Goal: Contribute content: Add original content to the website for others to see

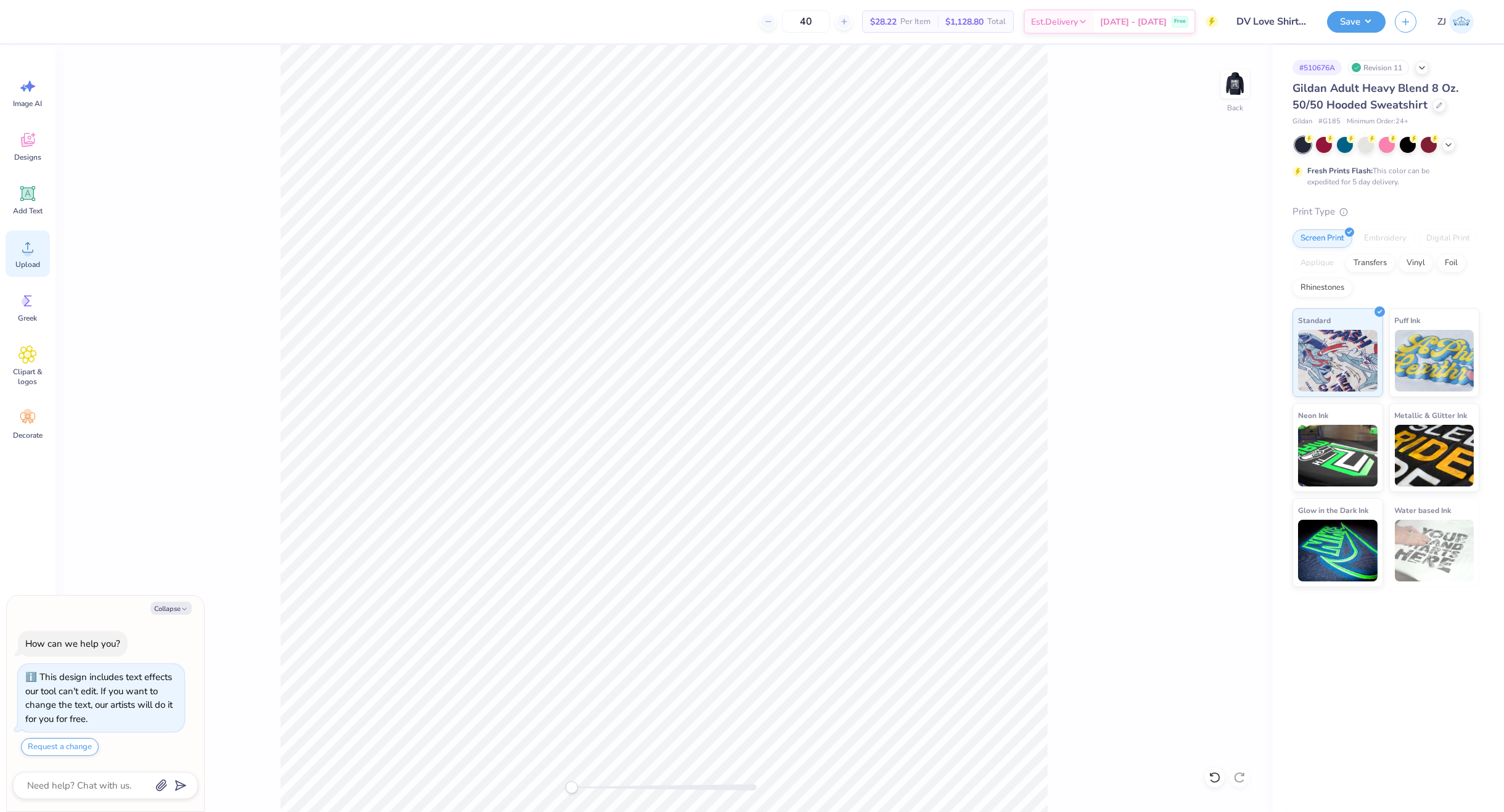
click at [14, 250] on div "Upload" at bounding box center [28, 254] width 44 height 47
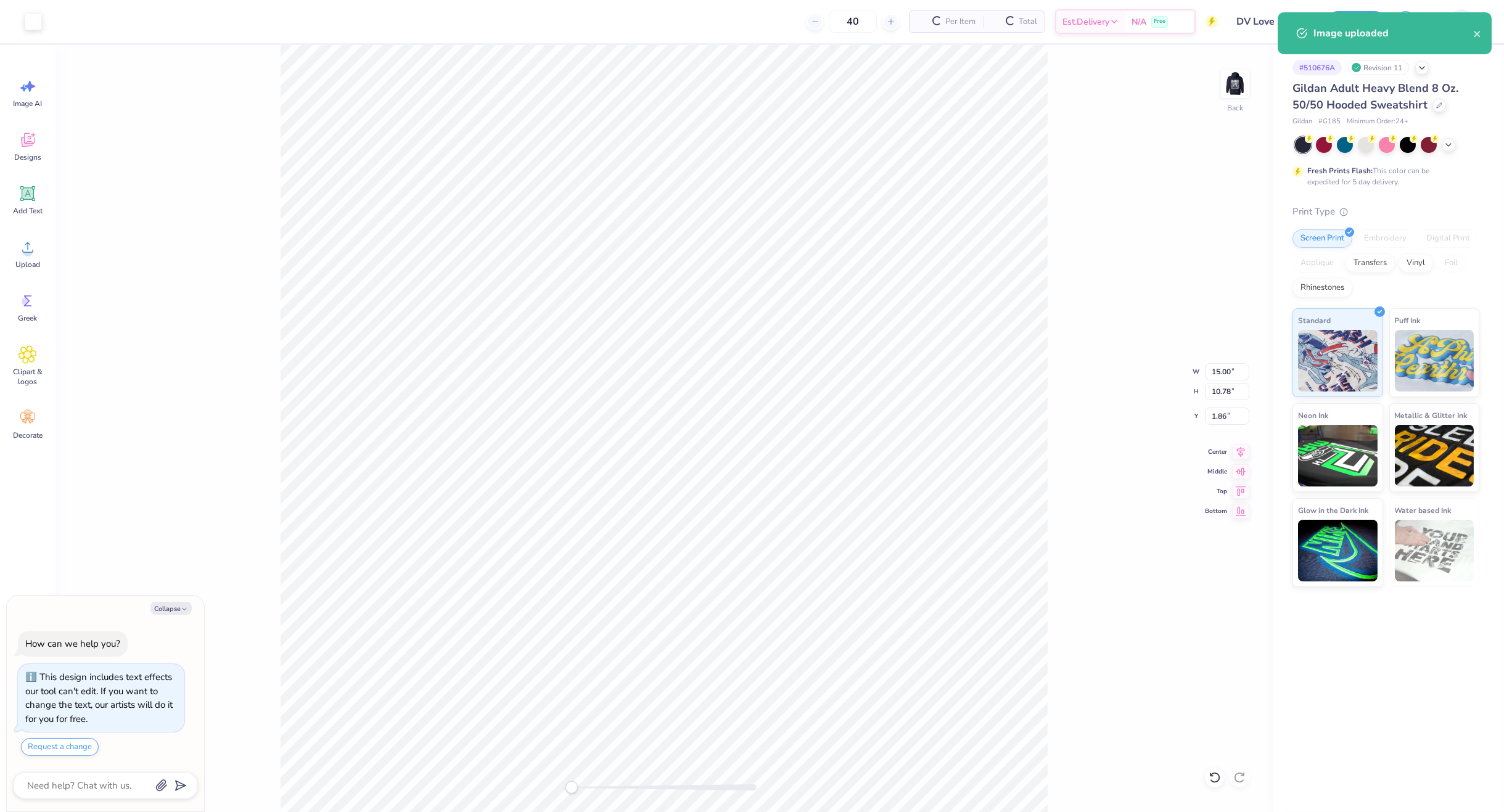
type textarea "x"
click at [1217, 374] on input "15.00" at bounding box center [1227, 372] width 44 height 17
type input "5"
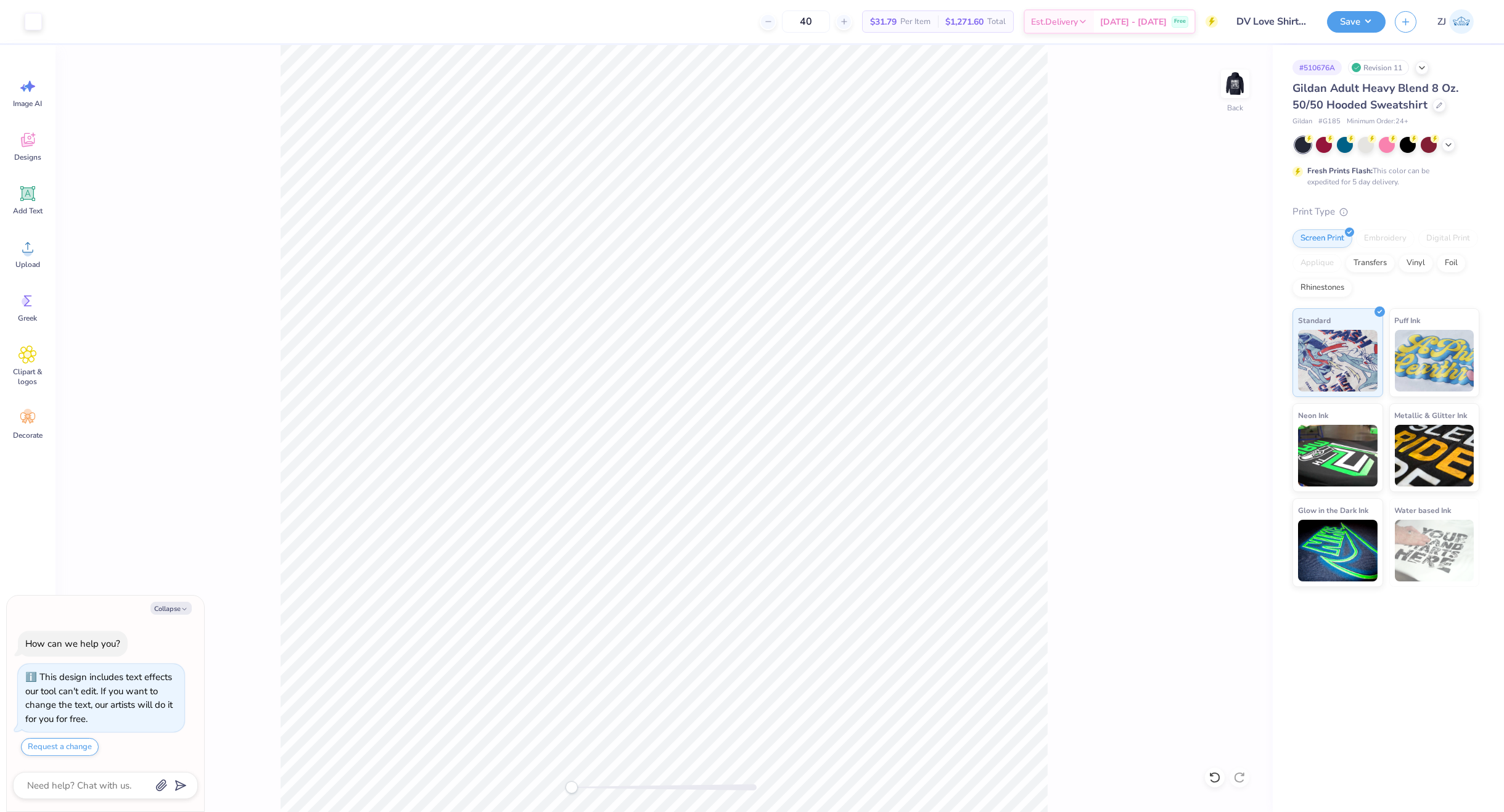
type textarea "x"
click at [1229, 370] on input "1.67" at bounding box center [1227, 372] width 44 height 17
type input "5"
click at [1223, 372] on input "5" at bounding box center [1227, 372] width 44 height 17
type textarea "x"
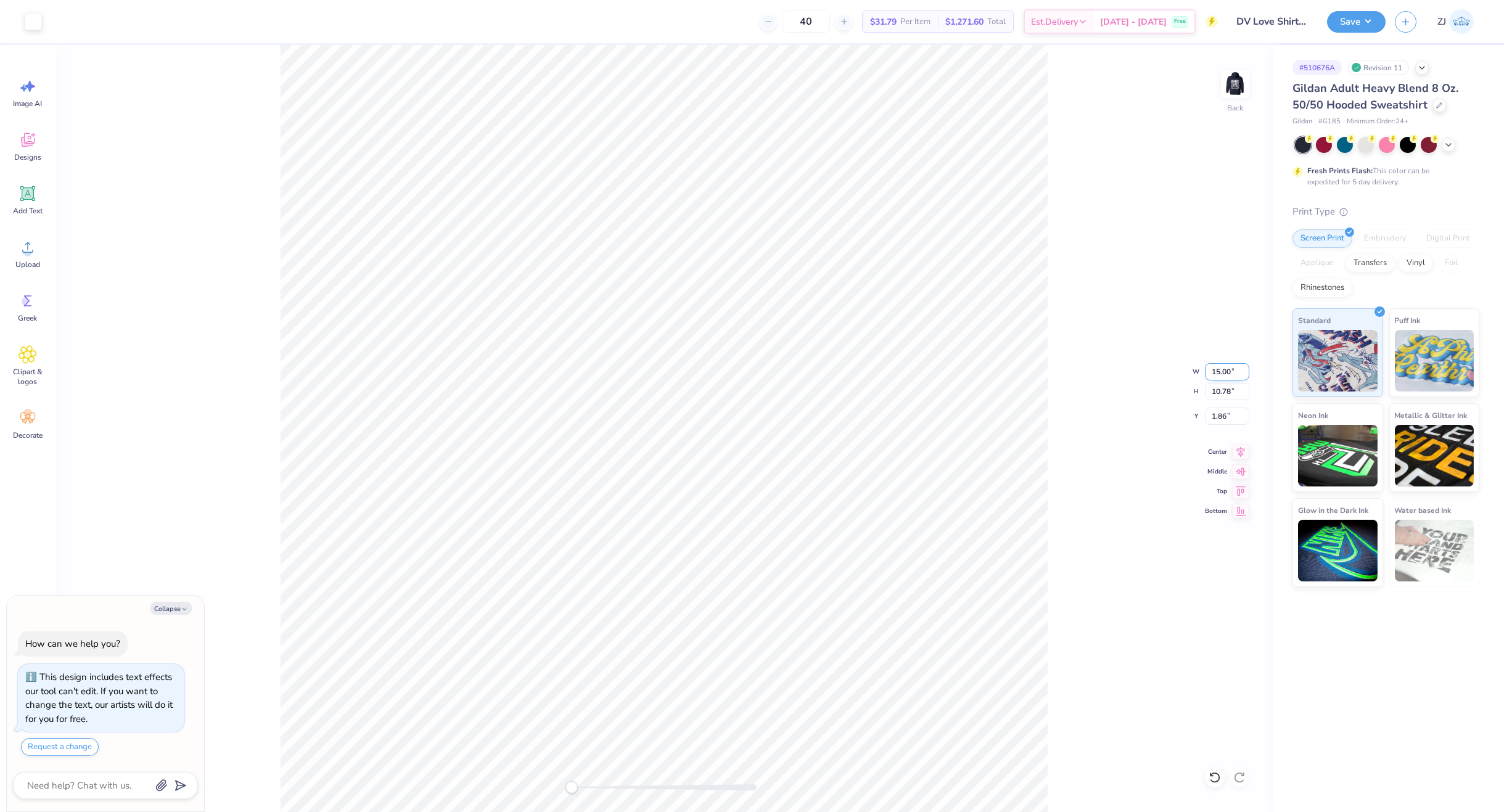
click at [1229, 368] on input "15.00" at bounding box center [1227, 372] width 44 height 17
type input "5"
type textarea "x"
click at [1231, 370] on input "1.67" at bounding box center [1227, 372] width 44 height 17
click at [1245, 368] on input "1.68" at bounding box center [1227, 372] width 44 height 17
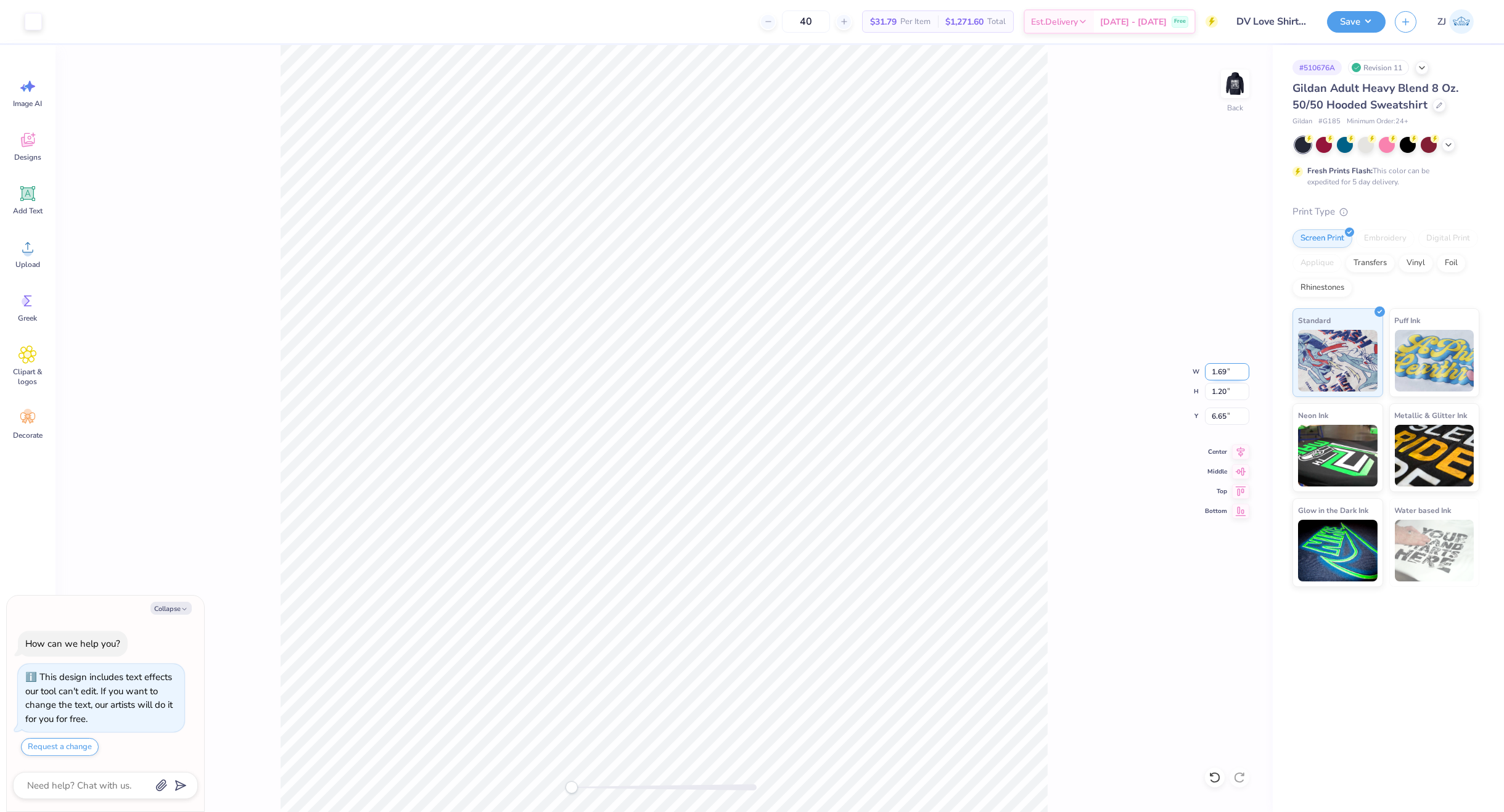
type input "1.69"
click at [1244, 366] on input "1.69" at bounding box center [1227, 372] width 44 height 17
type textarea "x"
click at [32, 252] on icon at bounding box center [27, 247] width 11 height 11
type textarea "x"
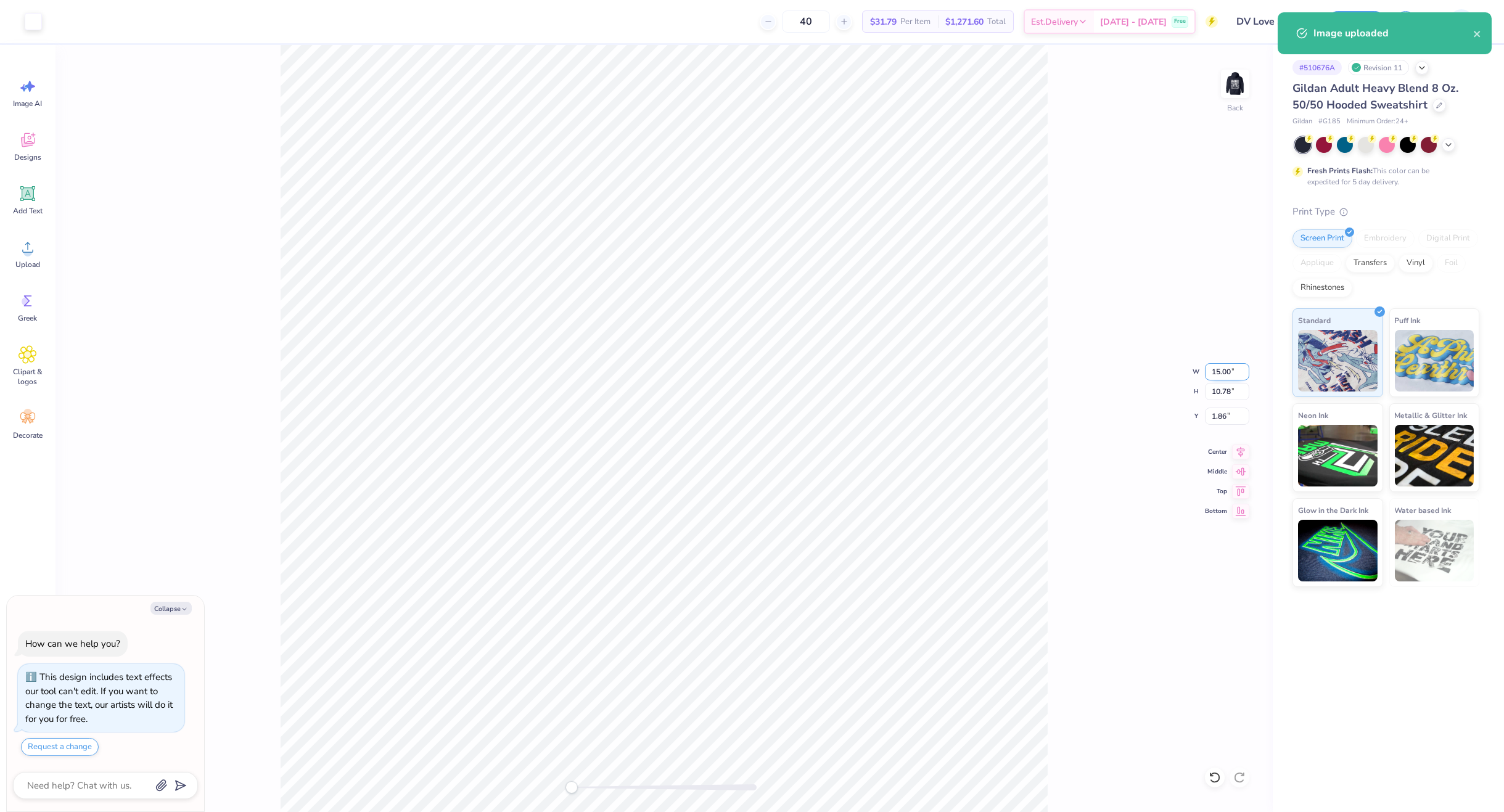
click at [1229, 368] on input "15.00" at bounding box center [1227, 372] width 44 height 17
type input "5"
click at [1106, 376] on div "Back W 5 5 " H 10.78 10.78 " Y 1.86 1.86 " Center [GEOGRAPHIC_DATA]" at bounding box center [664, 429] width 1217 height 767
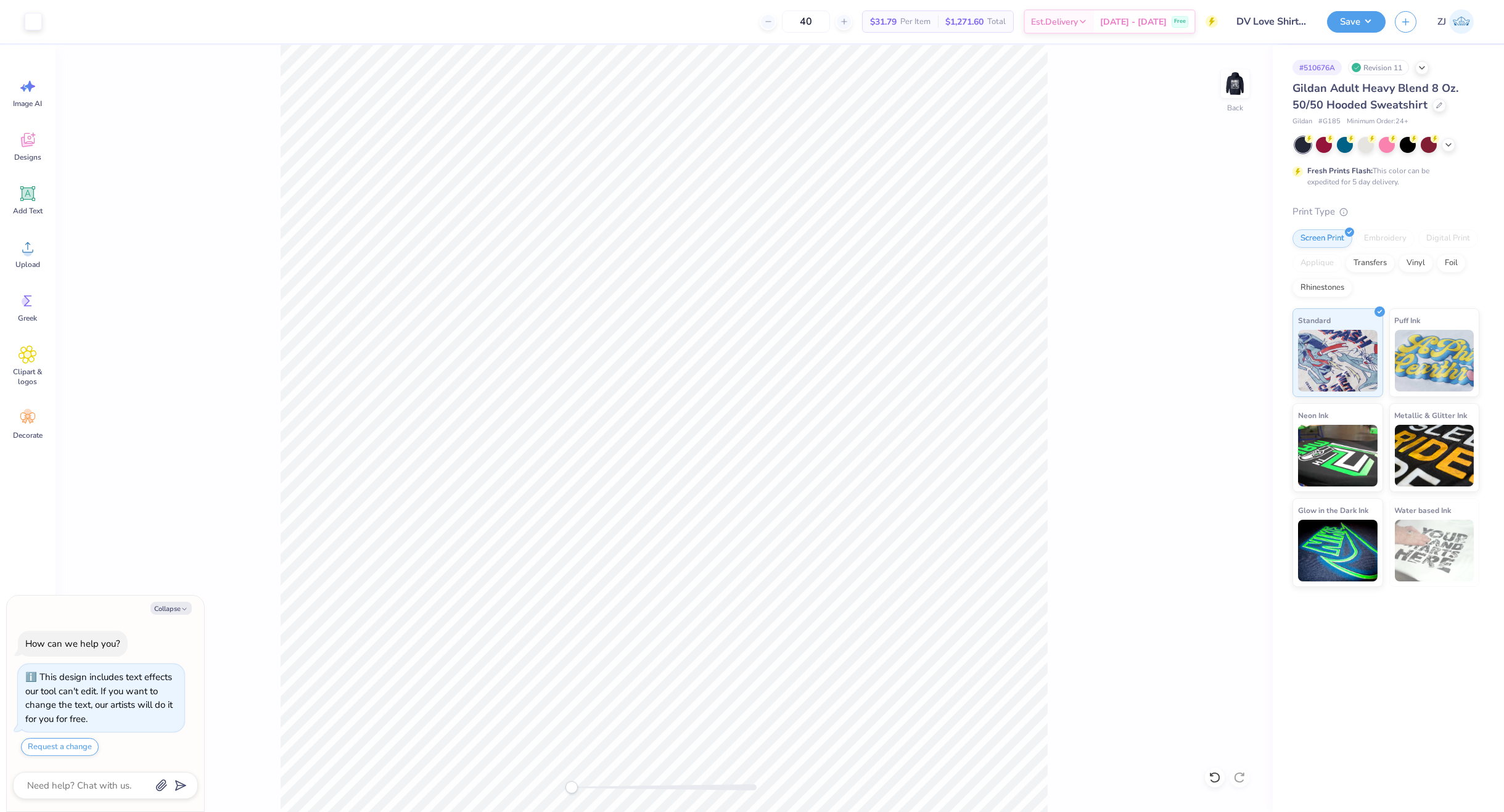
type textarea "x"
click at [1243, 371] on input "1.68" at bounding box center [1227, 372] width 44 height 17
click at [1243, 371] on input "1.69" at bounding box center [1227, 372] width 44 height 17
type input "3.23"
click at [1243, 370] on input "3.23" at bounding box center [1227, 372] width 44 height 17
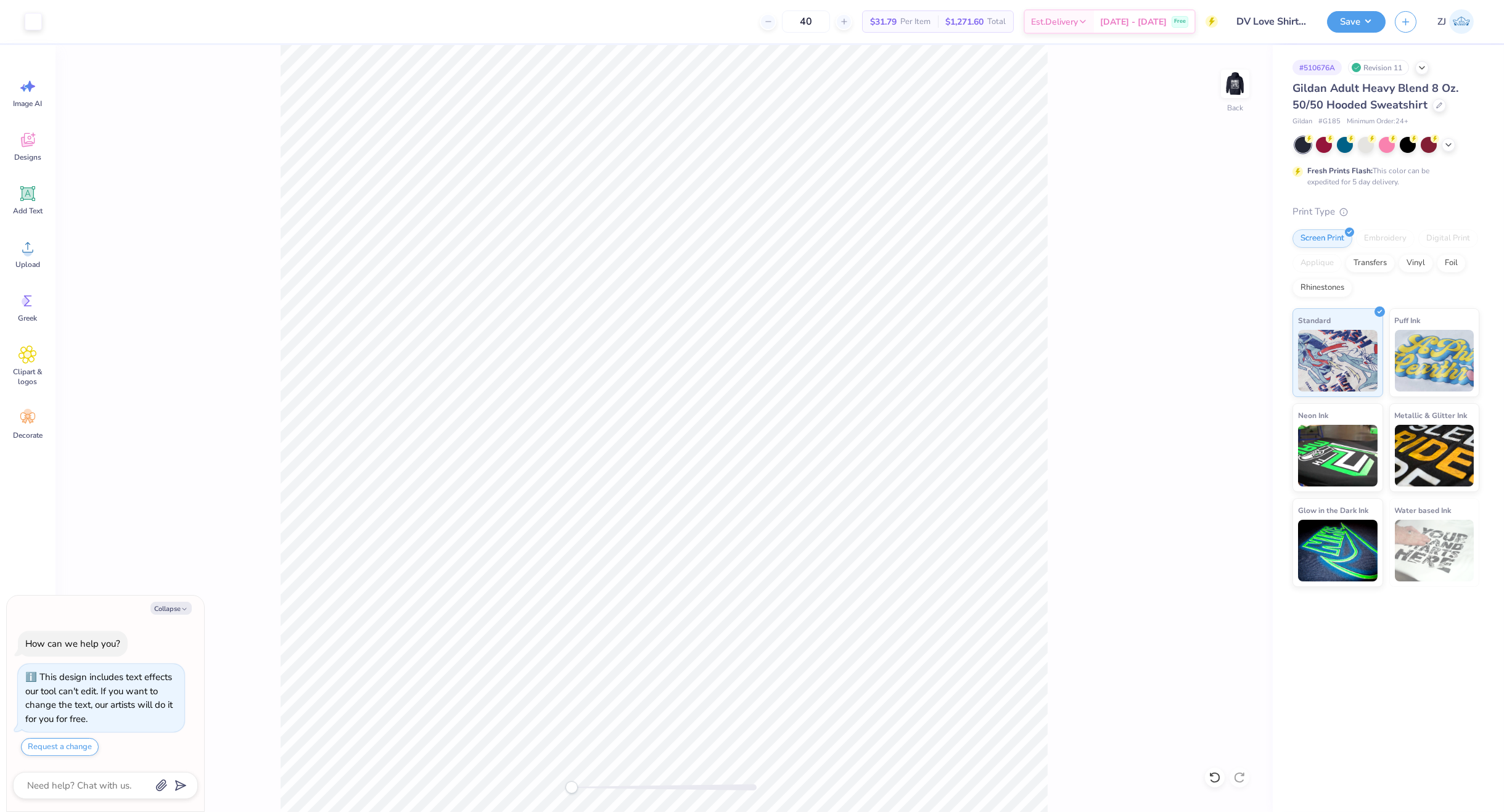
type textarea "x"
click at [1243, 376] on input "6.16" at bounding box center [1227, 372] width 44 height 17
click at [1243, 376] on input "6.15" at bounding box center [1227, 372] width 44 height 17
click at [1243, 376] on input "5.82" at bounding box center [1227, 372] width 44 height 17
click at [1242, 366] on input "5.91" at bounding box center [1227, 372] width 44 height 17
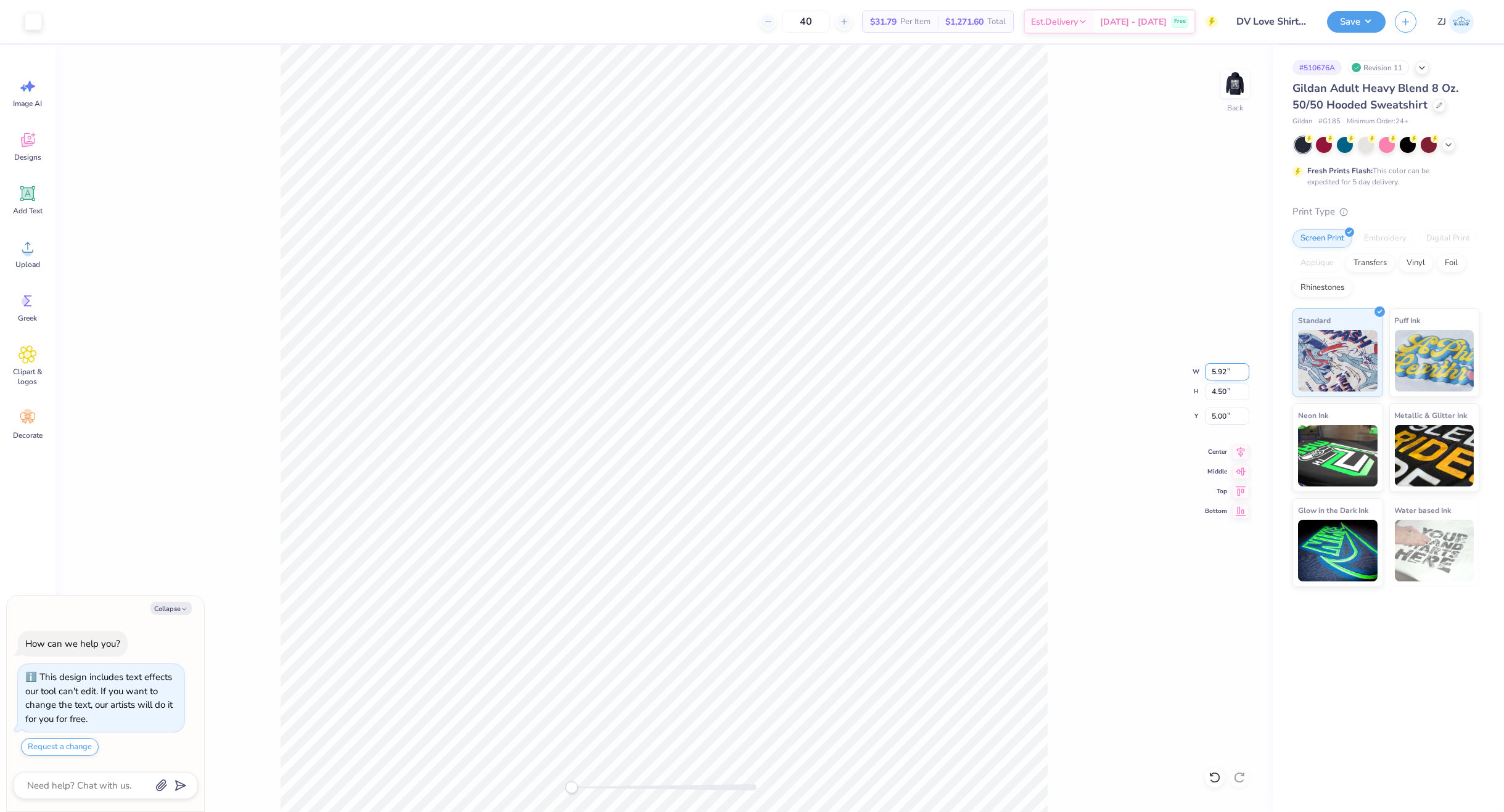
click at [1242, 366] on input "5.92" at bounding box center [1227, 372] width 44 height 17
click at [1242, 366] on input "5.93" at bounding box center [1227, 372] width 44 height 17
click at [1242, 366] on input "5.94" at bounding box center [1227, 372] width 44 height 17
click at [1242, 366] on input "5.95" at bounding box center [1227, 372] width 44 height 17
click at [1242, 366] on input "5.96" at bounding box center [1227, 372] width 44 height 17
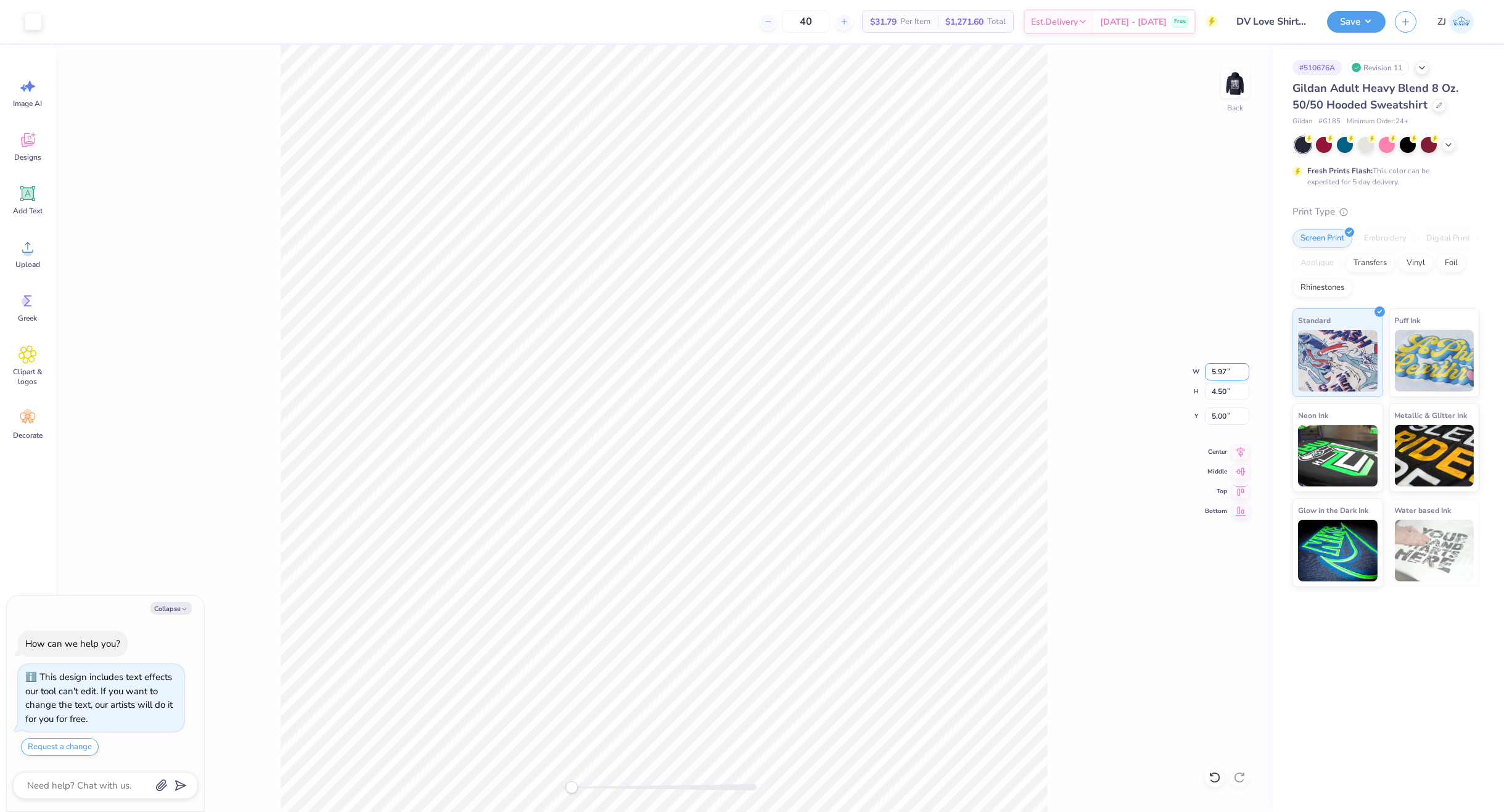
click at [1242, 366] on input "5.97" at bounding box center [1227, 372] width 44 height 17
click at [1242, 366] on input "5.98" at bounding box center [1227, 372] width 44 height 17
click at [1242, 366] on input "5.99" at bounding box center [1227, 372] width 44 height 17
type input "6"
click at [1242, 366] on input "6" at bounding box center [1227, 372] width 44 height 17
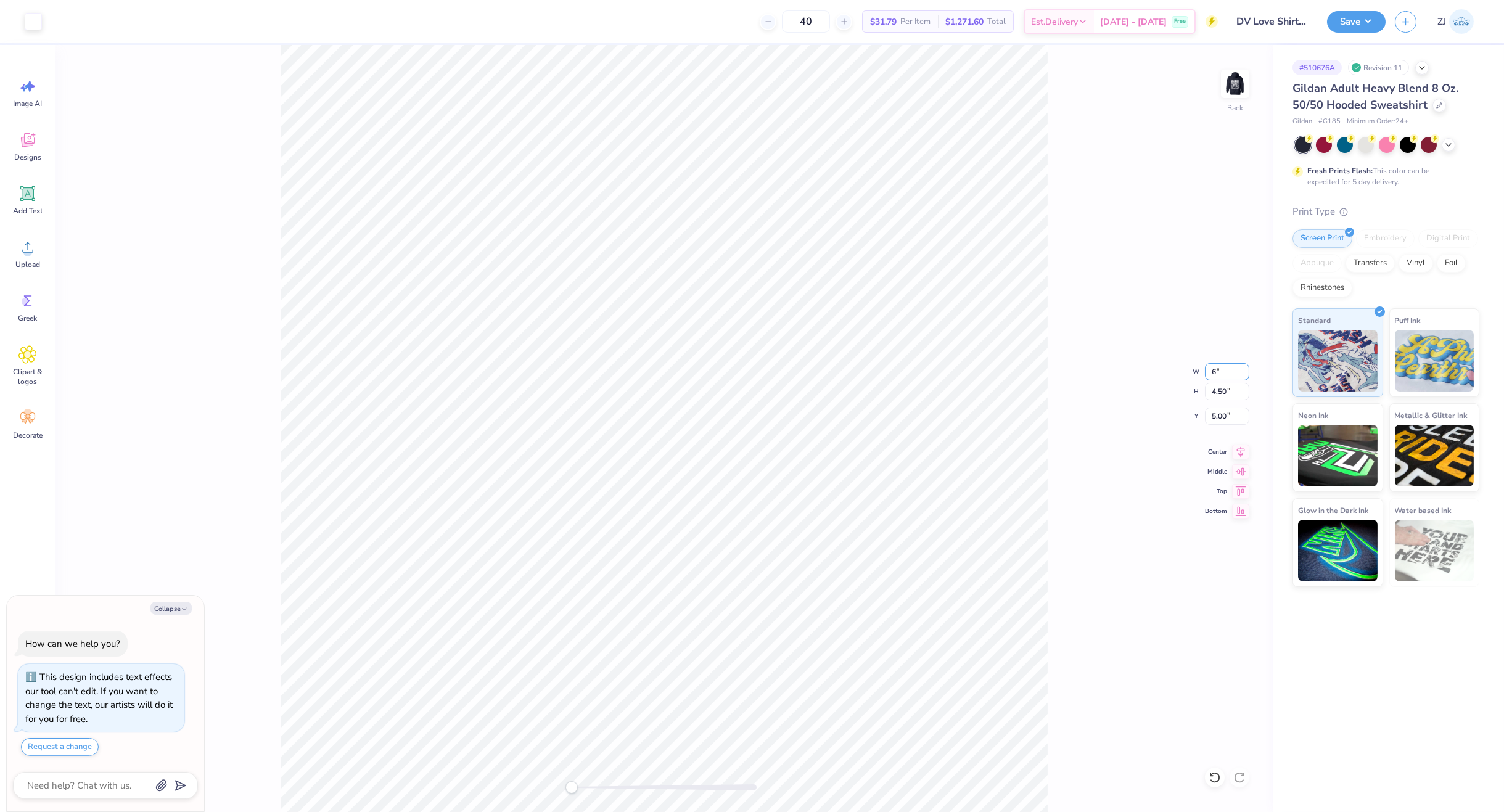
type textarea "x"
click at [1212, 417] on input "5.00" at bounding box center [1227, 416] width 44 height 17
type input "3"
click at [1245, 95] on img at bounding box center [1235, 84] width 49 height 49
click at [27, 248] on icon at bounding box center [27, 247] width 11 height 11
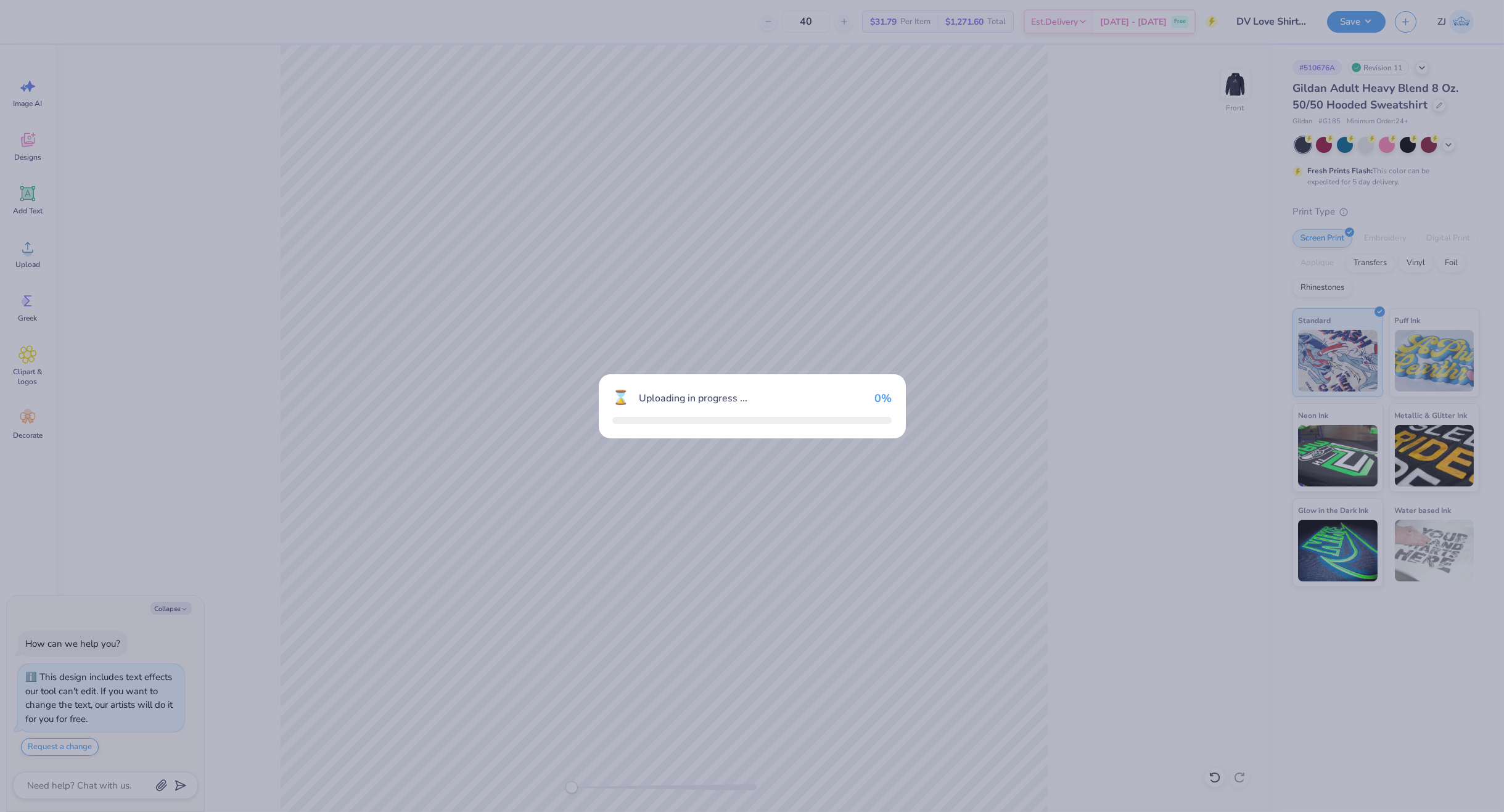
type textarea "x"
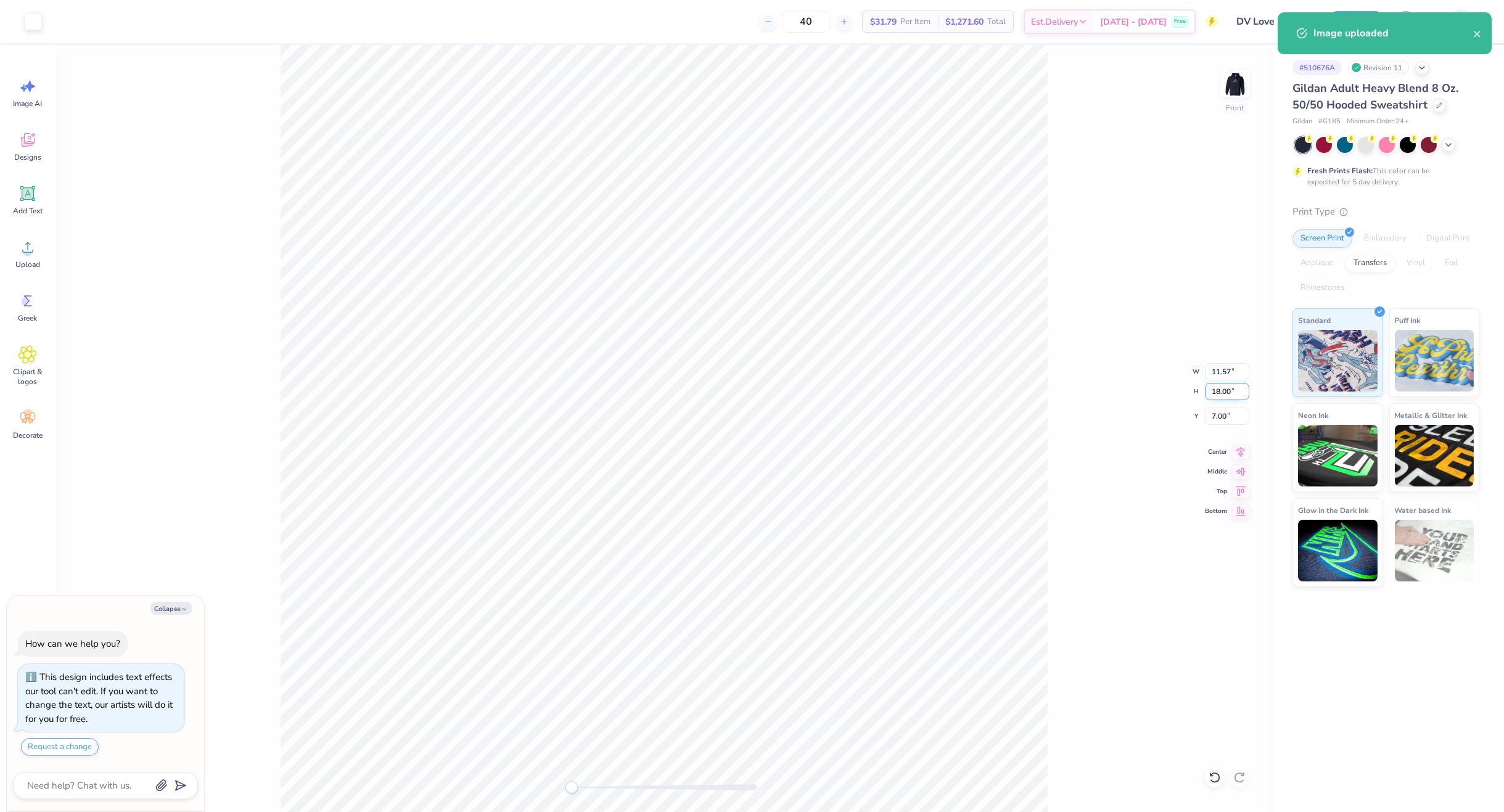
click at [1209, 391] on input "18.00" at bounding box center [1227, 391] width 44 height 17
type input "13"
drag, startPoint x: 1233, startPoint y: 391, endPoint x: 1204, endPoint y: 391, distance: 29.0
click at [1205, 391] on input "9.39" at bounding box center [1227, 391] width 44 height 17
click at [1215, 392] on input "13.00" at bounding box center [1227, 391] width 44 height 17
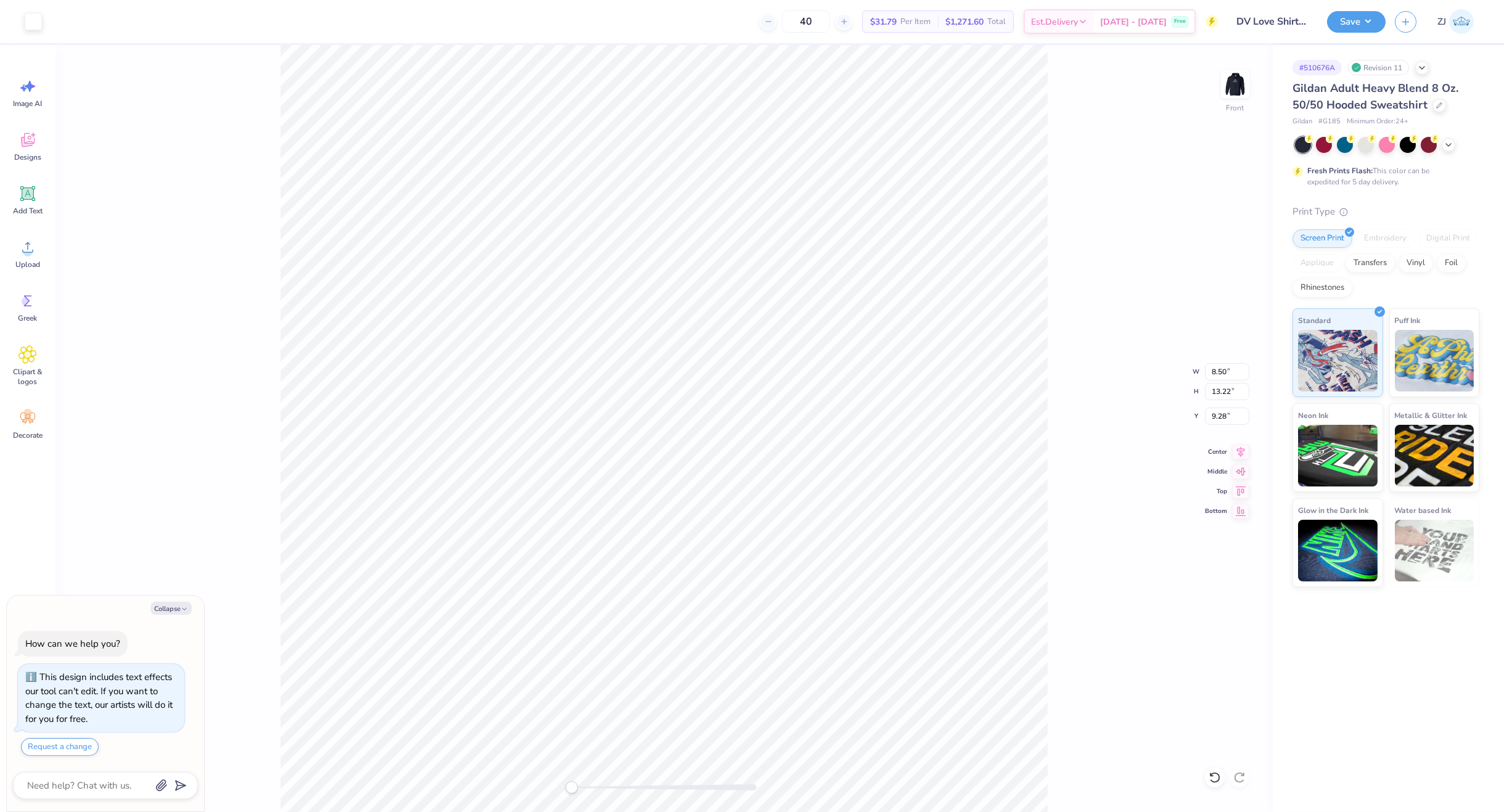
type textarea "x"
click at [1219, 419] on input "9.28" at bounding box center [1227, 416] width 44 height 17
type input "6"
click at [1237, 452] on icon at bounding box center [1241, 450] width 17 height 15
drag, startPoint x: 1095, startPoint y: 406, endPoint x: 1088, endPoint y: 405, distance: 7.1
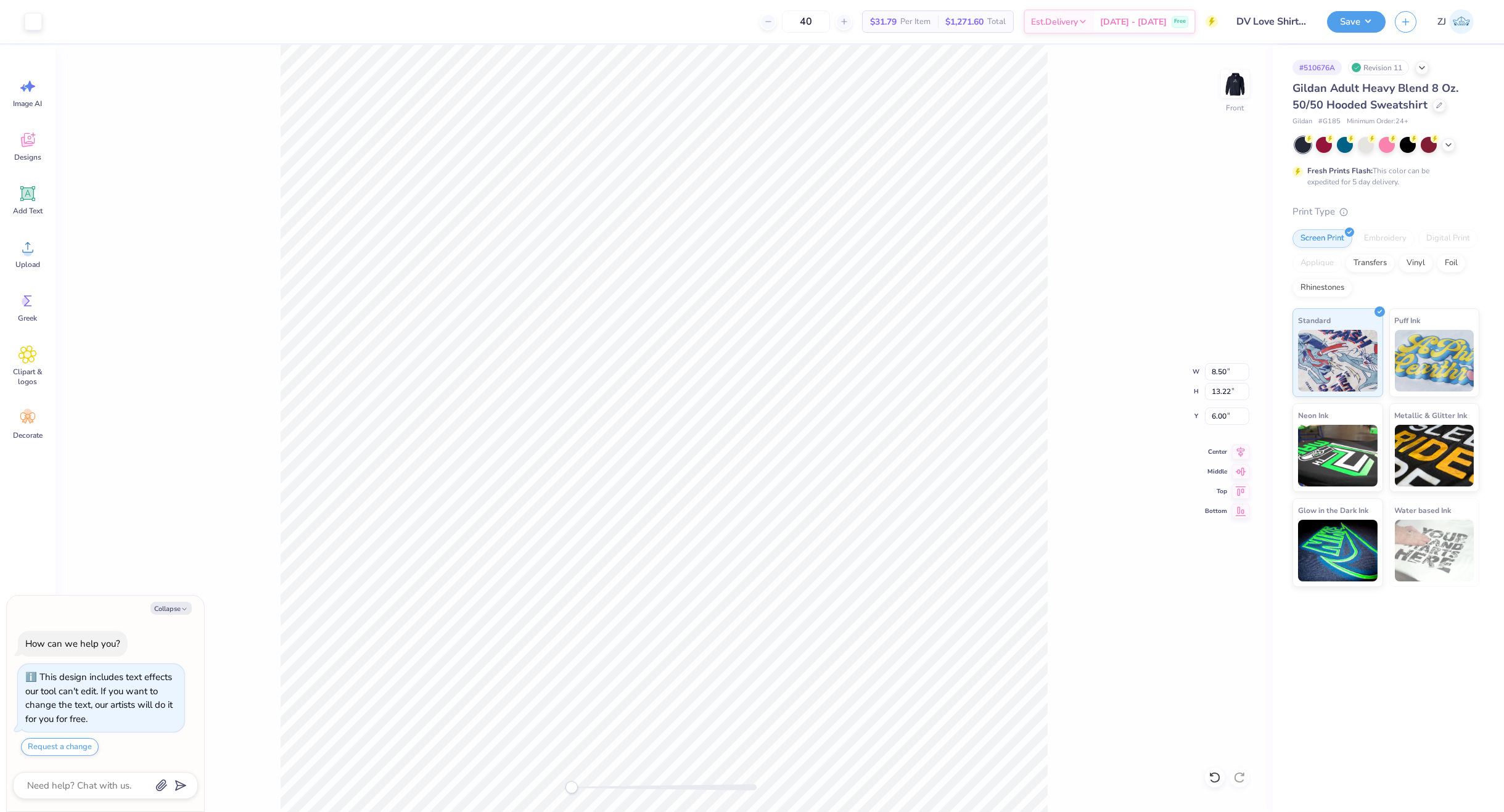
click at [1088, 406] on div "Front W 8.50 8.50 " H 13.22 13.22 " Y 6.00 6.00 " Center Middle Top Bottom" at bounding box center [664, 429] width 1217 height 767
drag, startPoint x: 1343, startPoint y: 7, endPoint x: 1353, endPoint y: 11, distance: 10.8
click at [1343, 7] on div "Save ZJ" at bounding box center [1415, 22] width 177 height 43
click at [1348, 16] on button "Save" at bounding box center [1356, 20] width 59 height 22
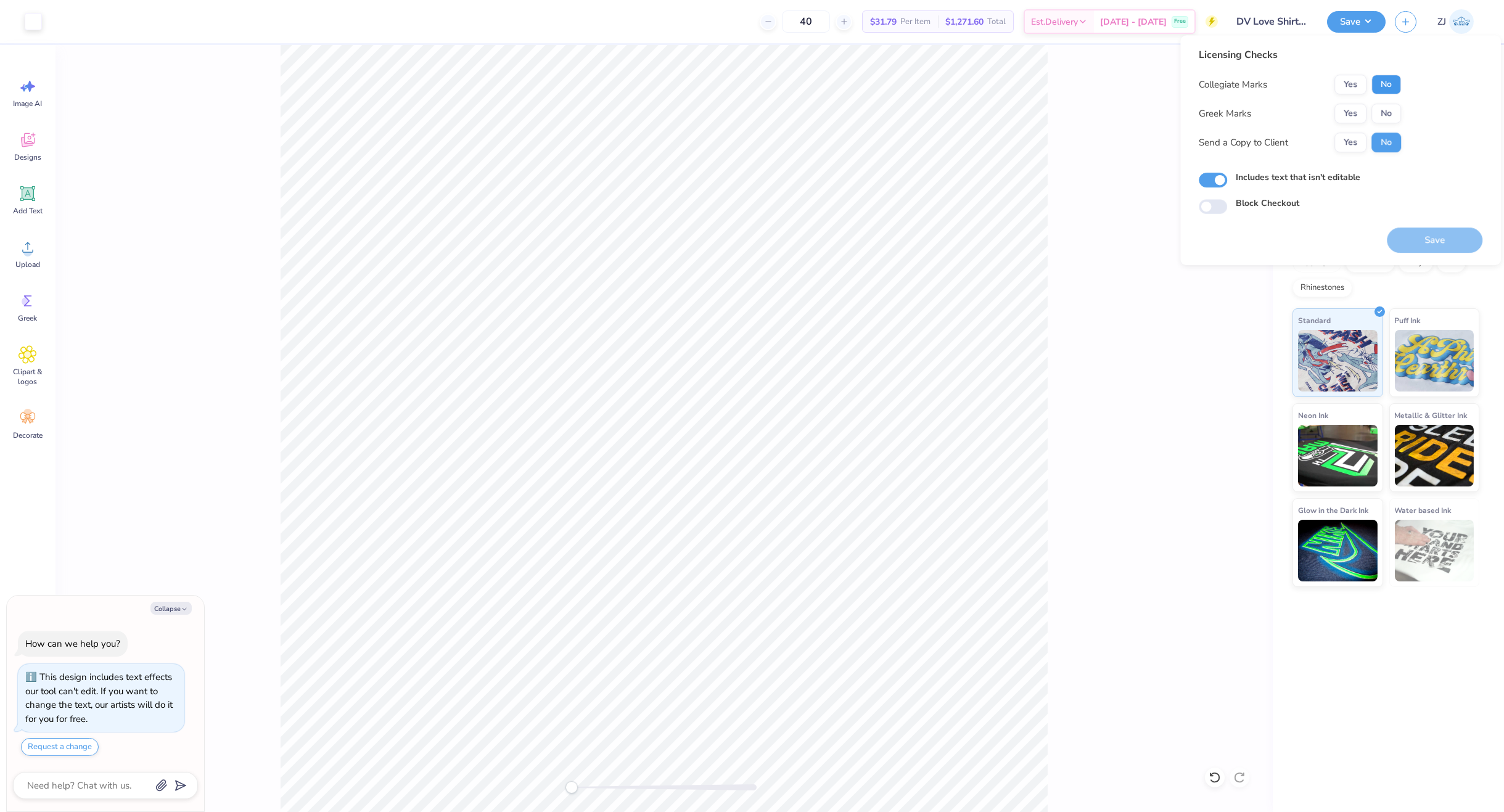
click at [1382, 91] on button "No" at bounding box center [1386, 85] width 29 height 20
click at [1395, 113] on button "No" at bounding box center [1386, 114] width 29 height 20
click at [1351, 143] on button "Yes" at bounding box center [1351, 143] width 32 height 20
drag, startPoint x: 1442, startPoint y: 234, endPoint x: 1373, endPoint y: 238, distance: 69.1
click at [1442, 234] on button "Save" at bounding box center [1434, 239] width 95 height 25
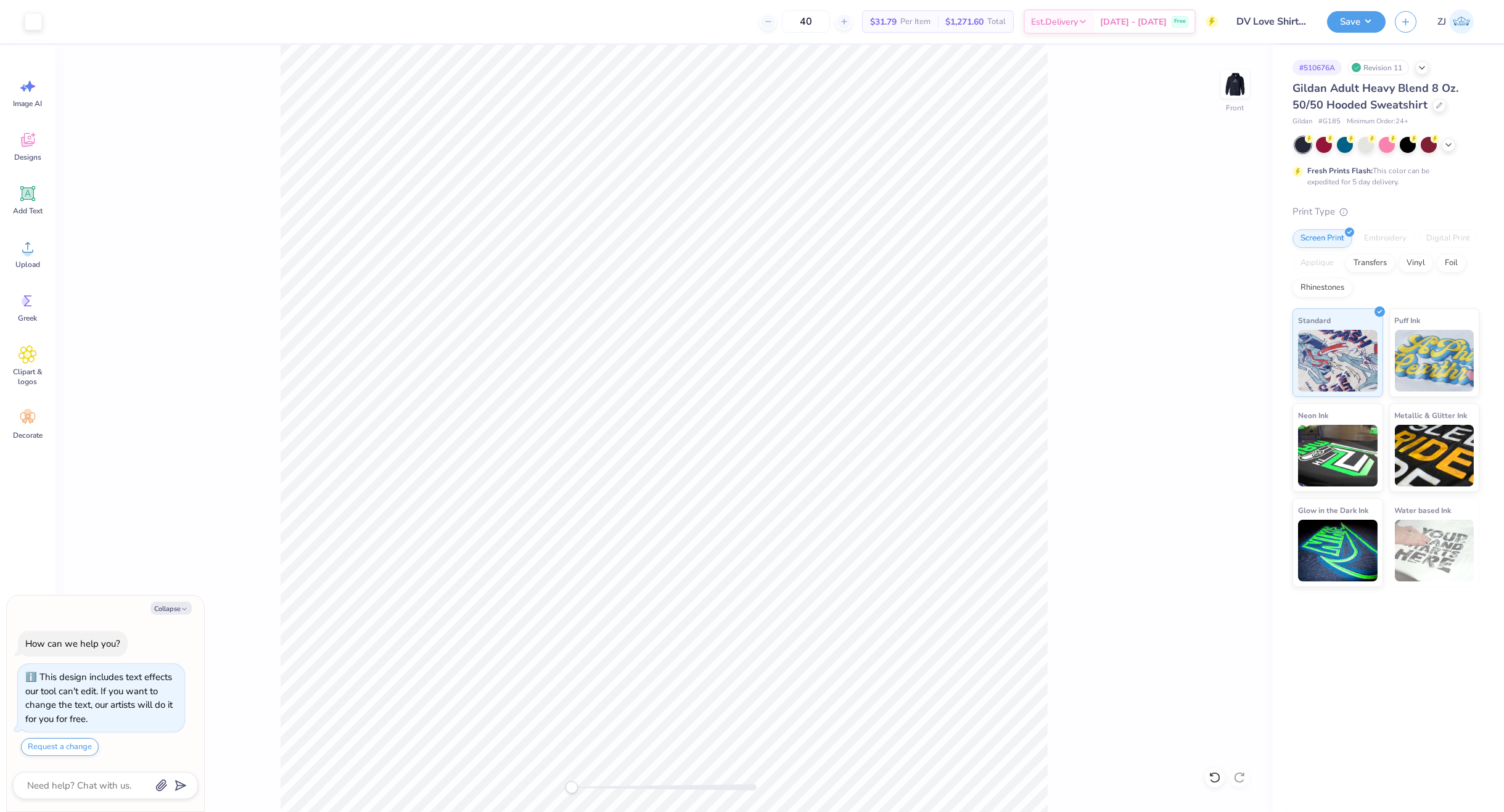
type textarea "x"
click at [1245, 393] on input "13.21" at bounding box center [1227, 391] width 44 height 17
click at [1245, 393] on input "13.2" at bounding box center [1227, 391] width 44 height 17
click at [1245, 393] on input "13.19" at bounding box center [1227, 391] width 44 height 17
click at [1245, 393] on input "13.18" at bounding box center [1227, 391] width 44 height 17
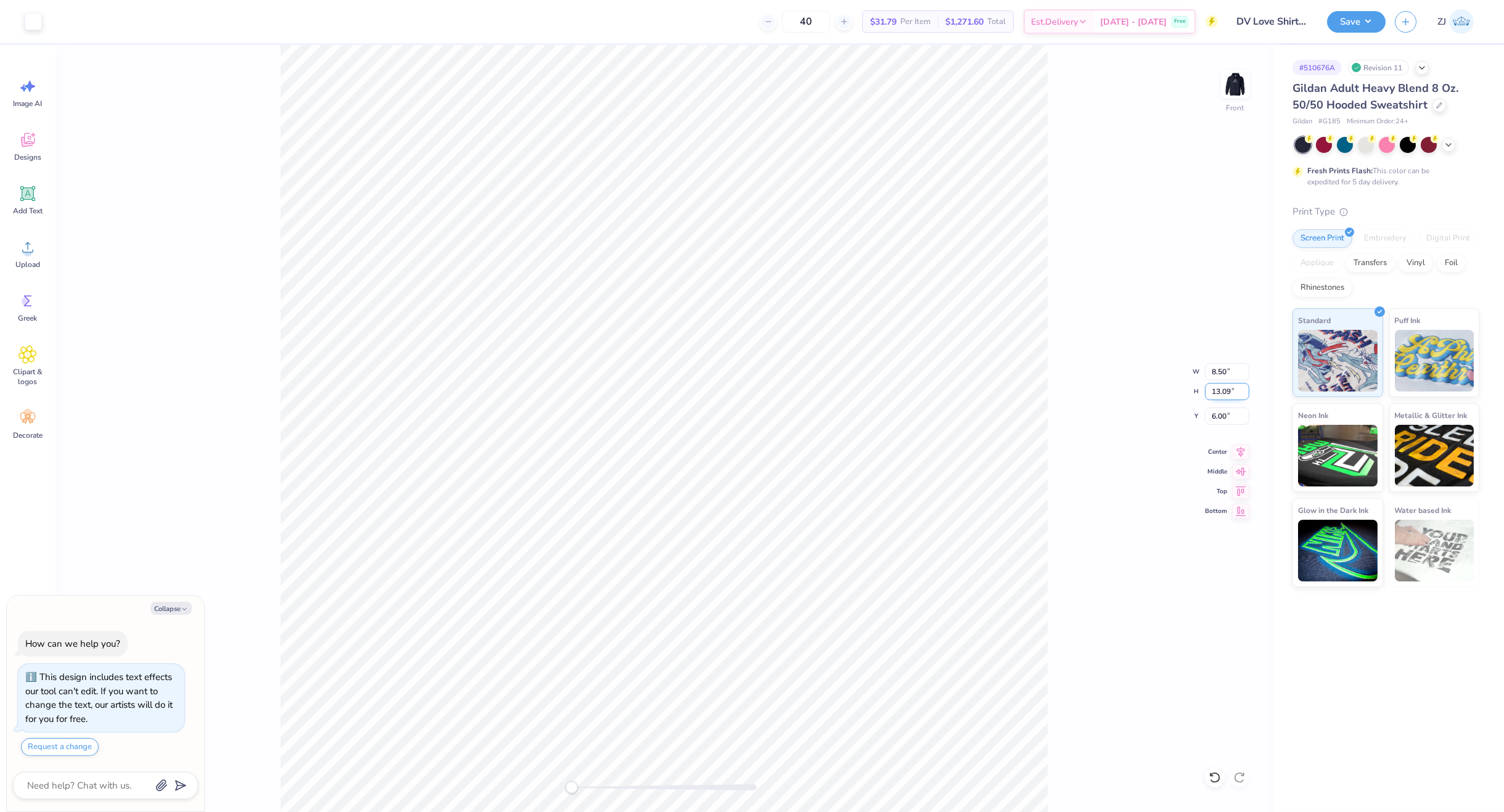
click at [1245, 393] on input "13.09" at bounding box center [1227, 391] width 44 height 17
click at [1245, 393] on input "13.08" at bounding box center [1227, 391] width 44 height 17
click at [1245, 393] on input "13.07" at bounding box center [1227, 391] width 44 height 17
click at [1245, 393] on input "13.06" at bounding box center [1227, 391] width 44 height 17
click at [1245, 393] on input "13.05" at bounding box center [1227, 391] width 44 height 17
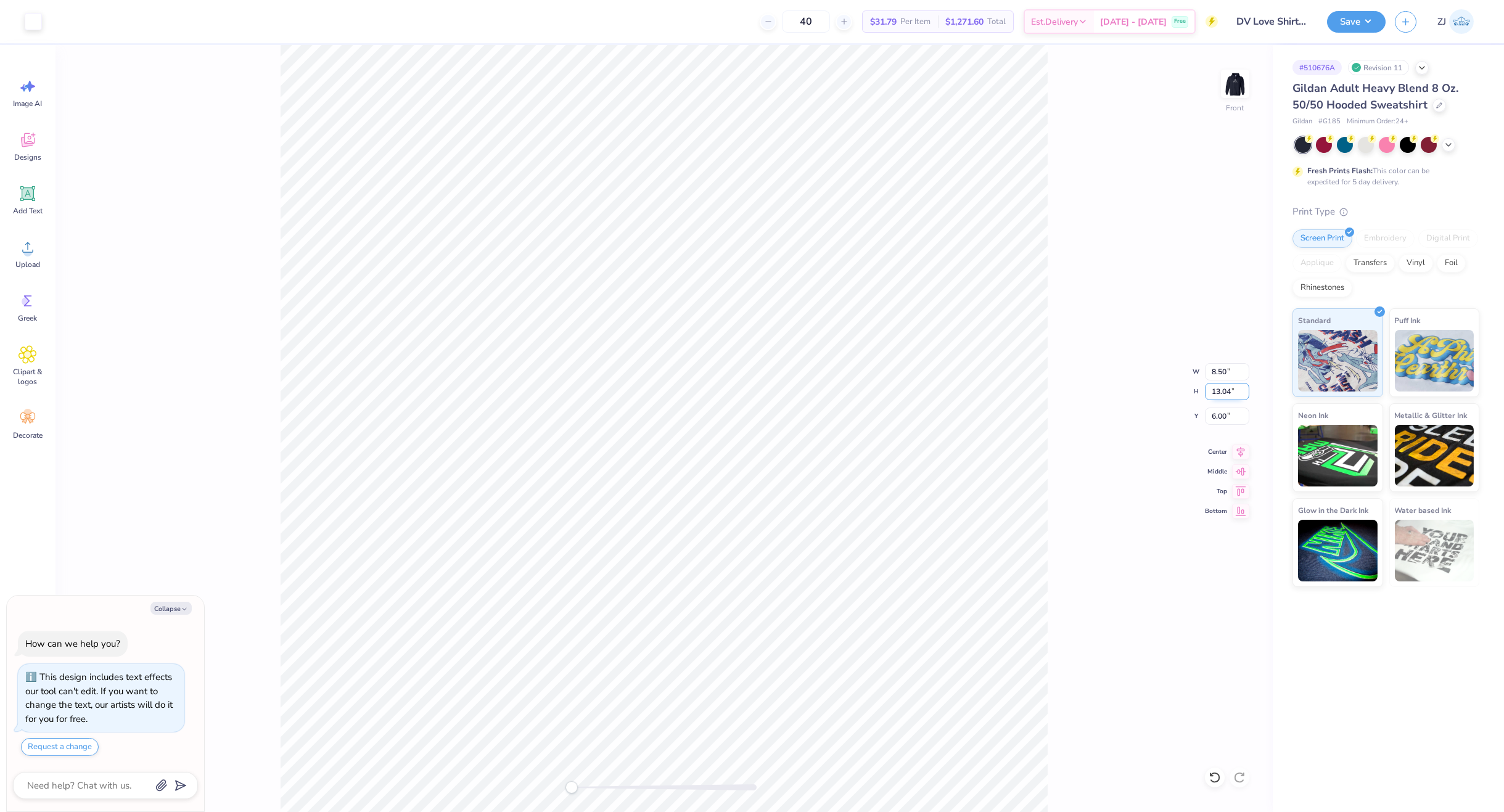
click at [1245, 393] on input "13.04" at bounding box center [1227, 391] width 44 height 17
click at [1245, 393] on input "13.03" at bounding box center [1227, 391] width 44 height 17
click at [1245, 393] on input "13.02" at bounding box center [1227, 391] width 44 height 17
click at [1245, 393] on input "13.01" at bounding box center [1227, 391] width 44 height 17
type input "13"
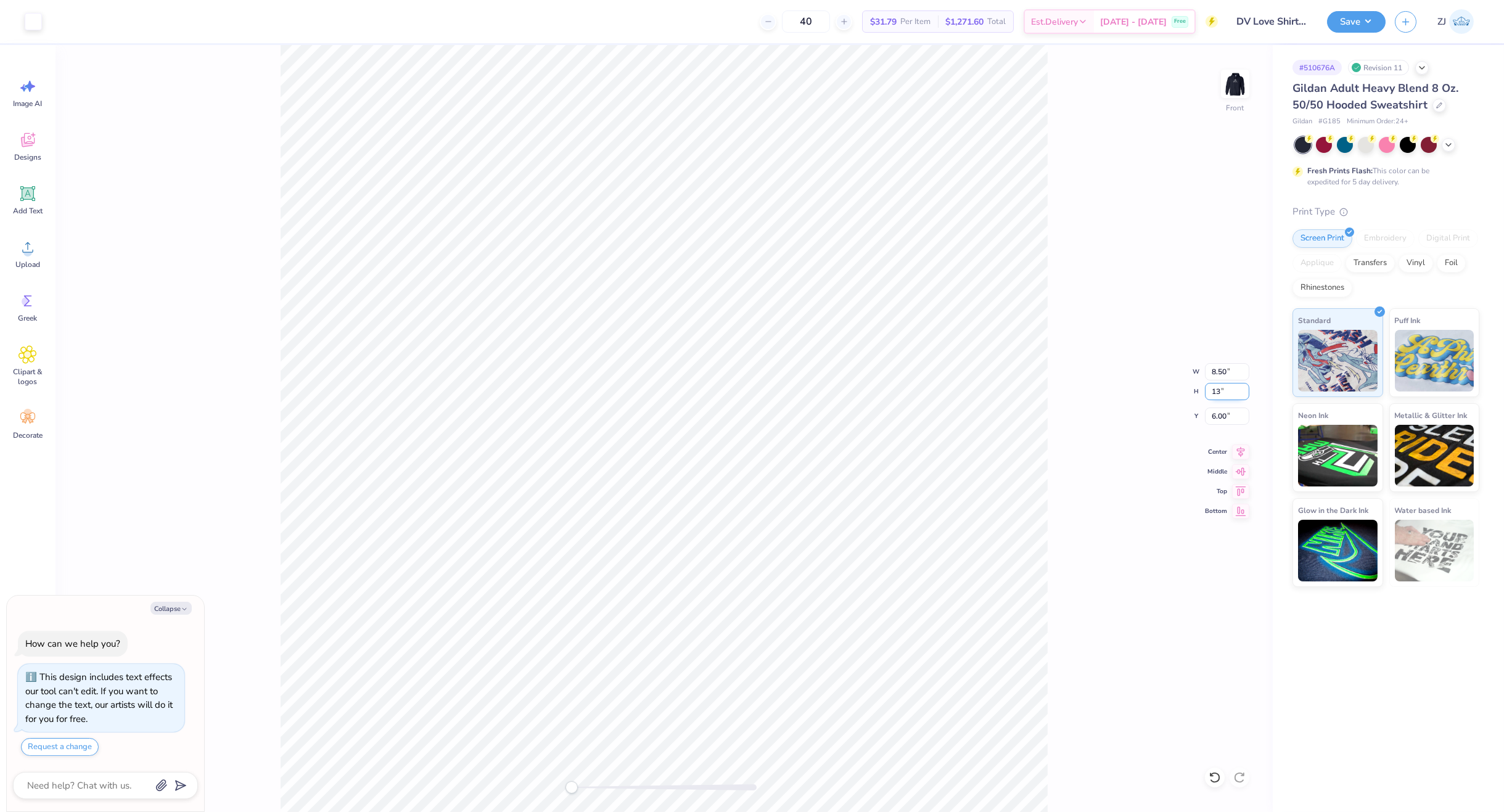
click at [1245, 393] on input "13" at bounding box center [1227, 391] width 44 height 17
click at [1224, 418] on input "6.00" at bounding box center [1227, 416] width 44 height 17
type textarea "x"
click at [1247, 414] on input "6.22" at bounding box center [1227, 416] width 44 height 17
click at [1226, 416] on input "6.22" at bounding box center [1227, 416] width 44 height 17
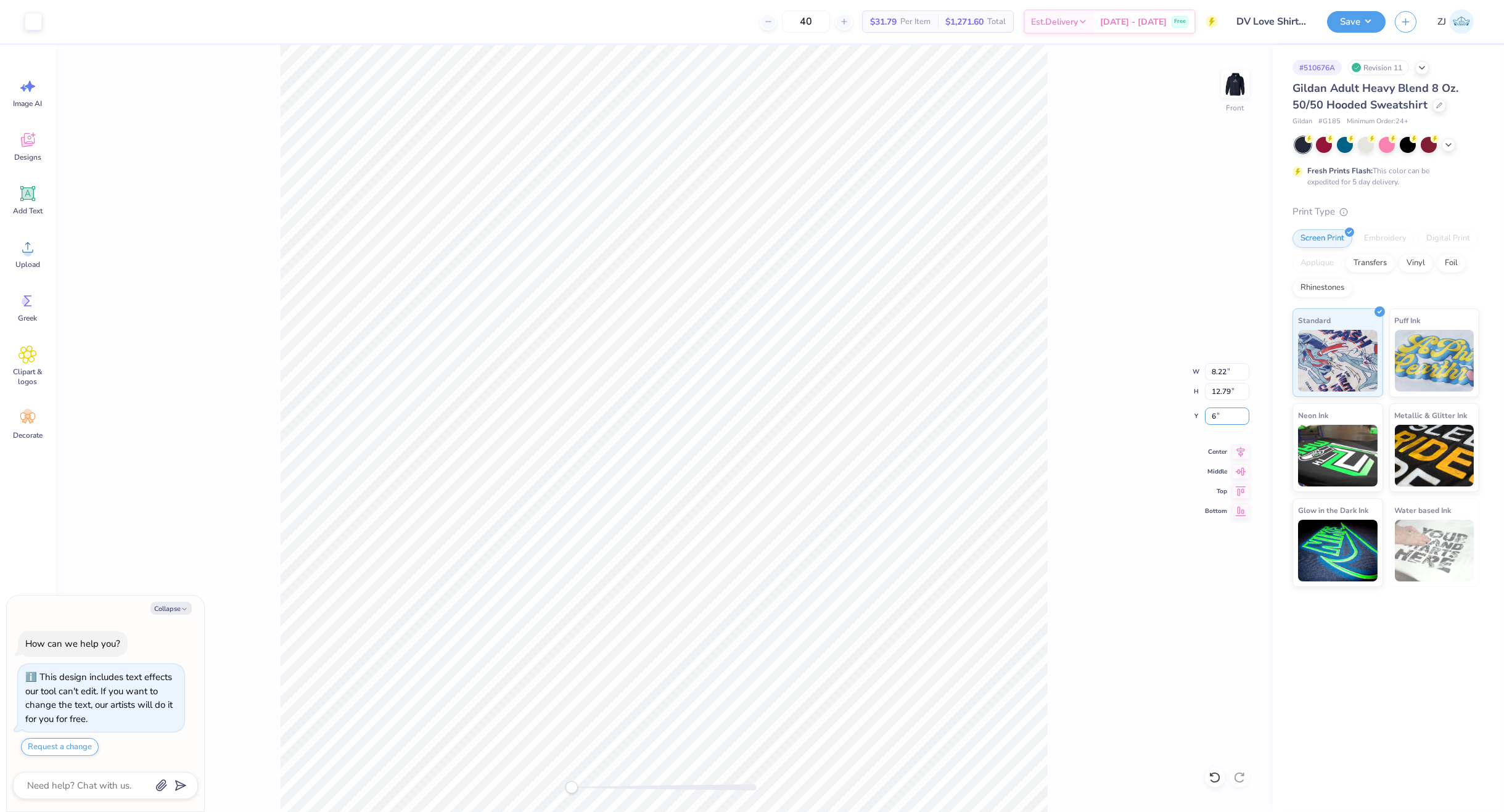
type input "6"
type textarea "x"
click at [1245, 390] on input "12.8" at bounding box center [1227, 391] width 44 height 17
click at [1245, 390] on input "12.81" at bounding box center [1227, 391] width 44 height 17
click at [1245, 390] on input "12.82" at bounding box center [1227, 391] width 44 height 17
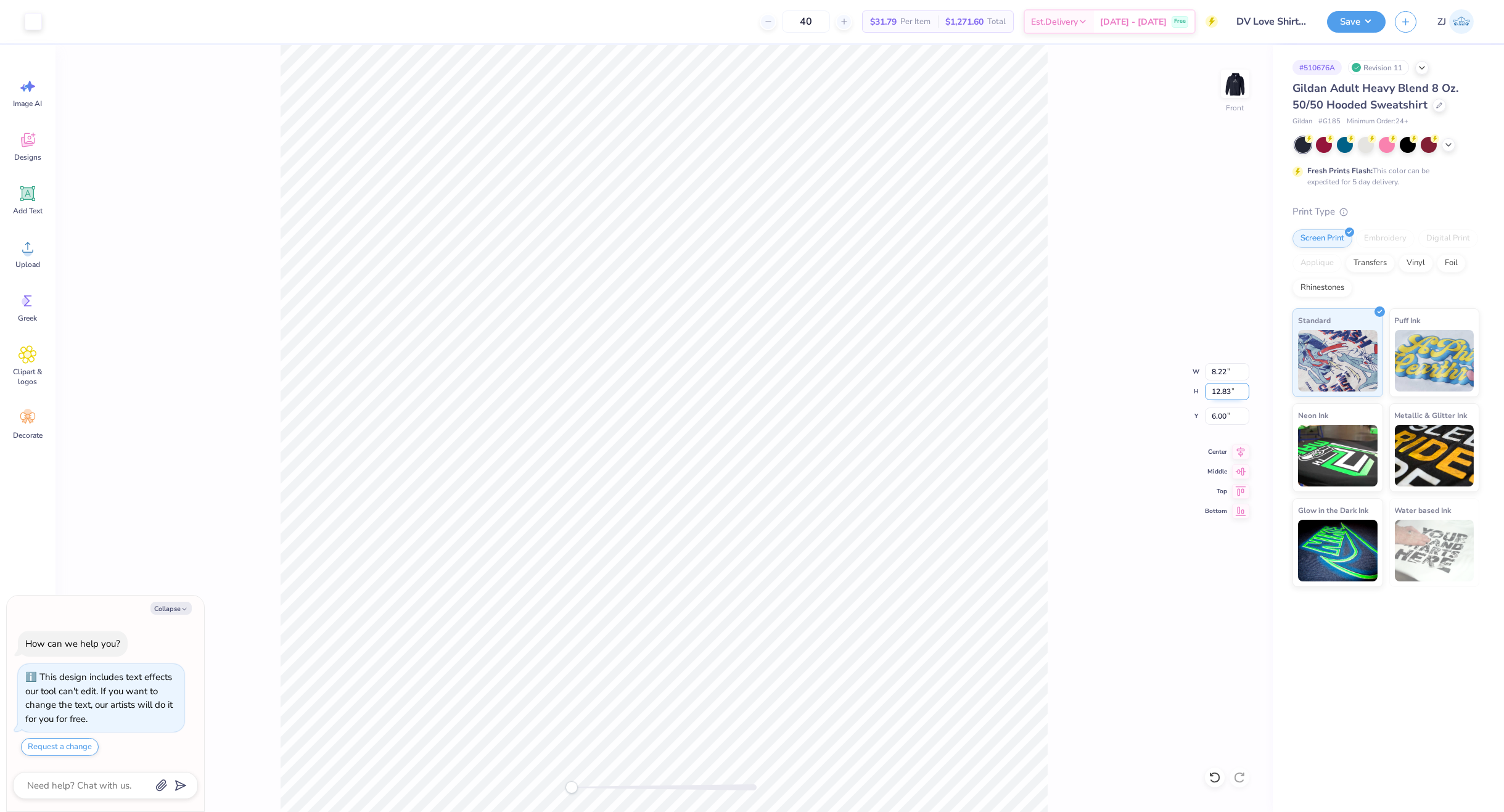
click at [1245, 390] on input "12.83" at bounding box center [1227, 391] width 44 height 17
click at [1245, 390] on input "12.84" at bounding box center [1227, 391] width 44 height 17
click at [1245, 390] on input "12.85" at bounding box center [1227, 391] width 44 height 17
click at [1245, 390] on input "12.86" at bounding box center [1227, 391] width 44 height 17
click at [1245, 390] on input "12.87" at bounding box center [1227, 391] width 44 height 17
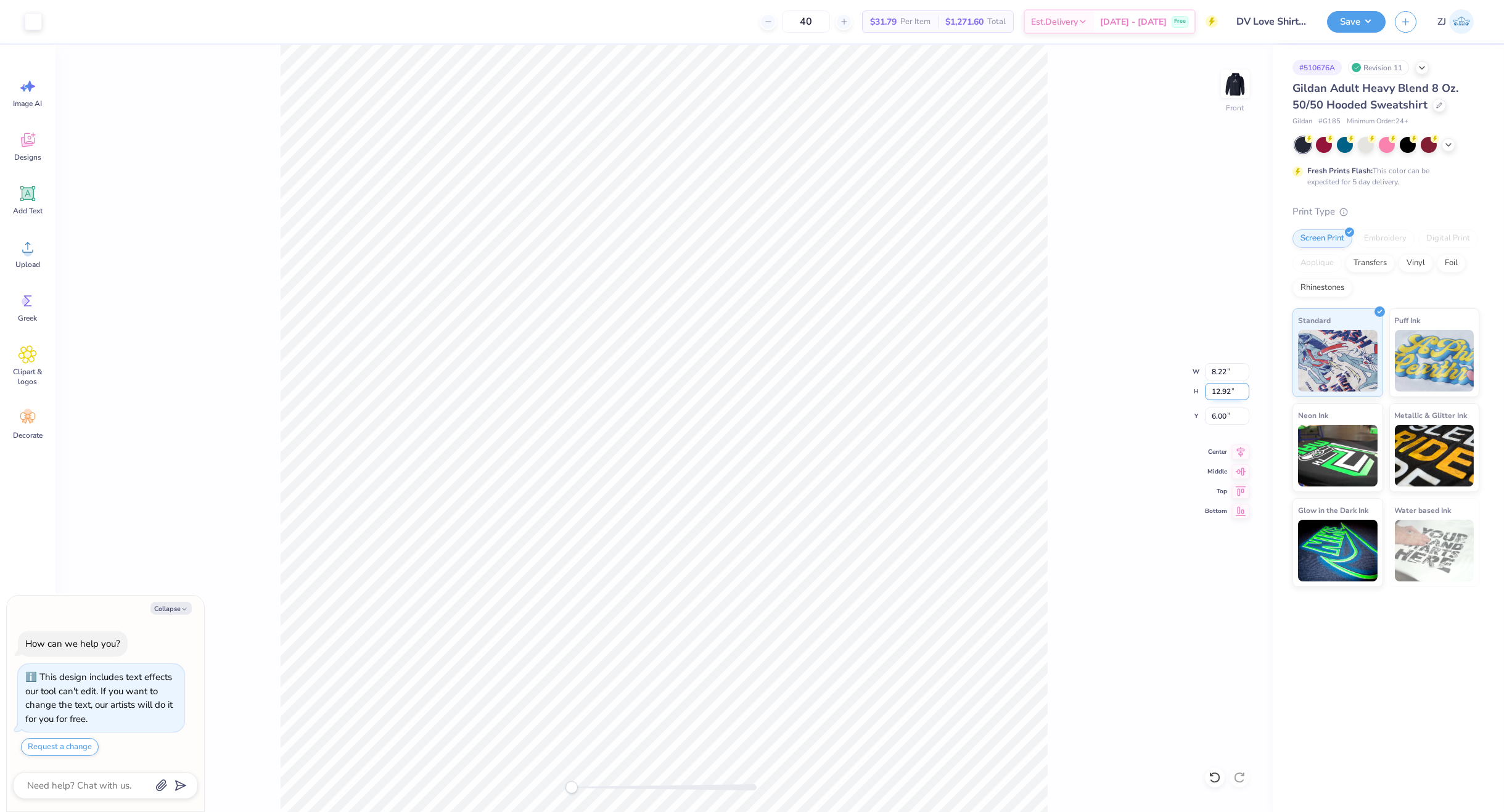
click at [1245, 390] on input "12.92" at bounding box center [1227, 391] width 44 height 17
click at [1245, 390] on input "12.93" at bounding box center [1227, 391] width 44 height 17
click at [1245, 390] on input "12.94" at bounding box center [1227, 391] width 44 height 17
click at [1245, 390] on input "12.95" at bounding box center [1227, 391] width 44 height 17
click at [1245, 390] on input "12.96" at bounding box center [1227, 391] width 44 height 17
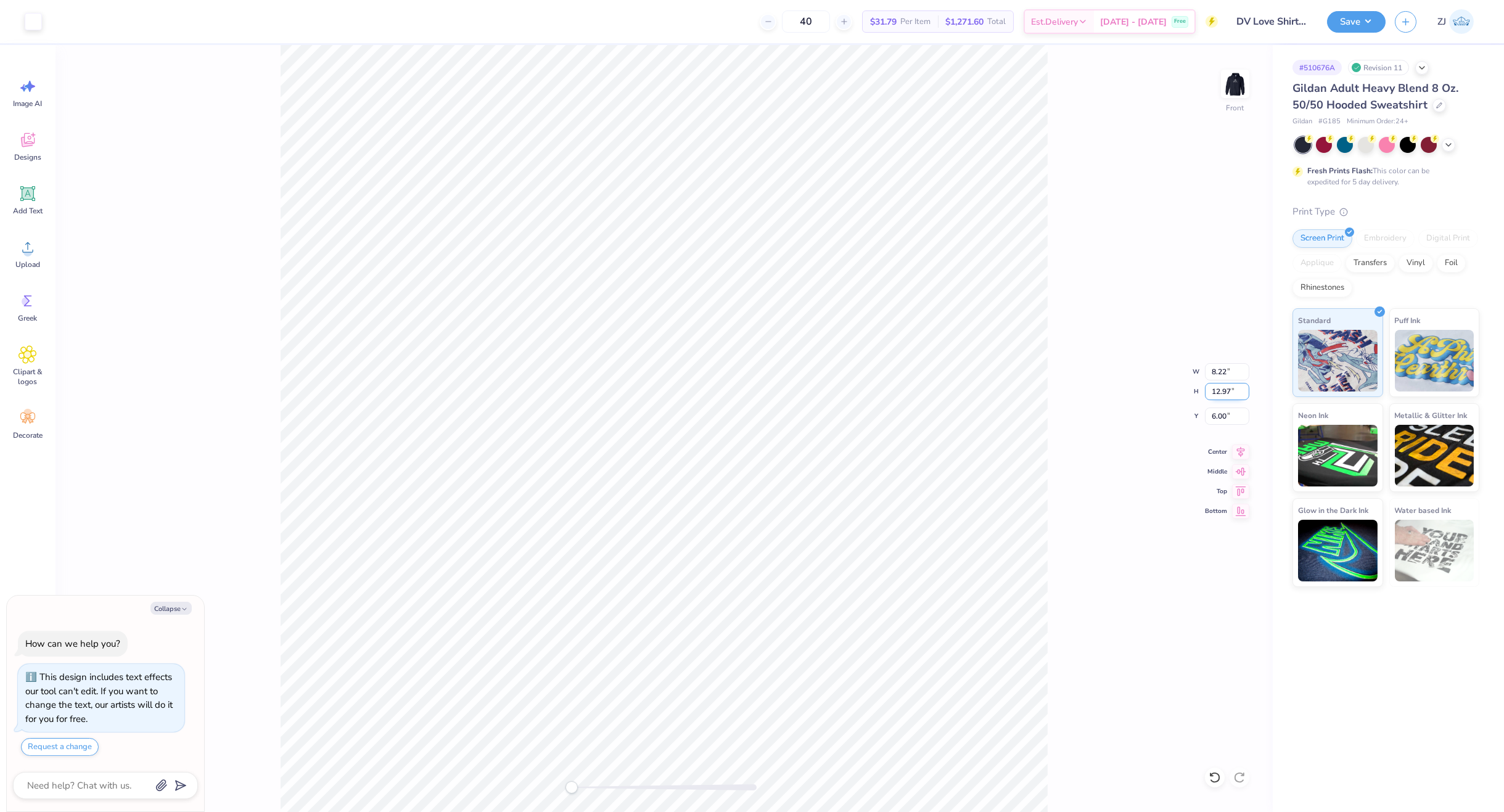
click at [1245, 390] on input "12.97" at bounding box center [1227, 391] width 44 height 17
click at [1245, 390] on input "12.98" at bounding box center [1227, 391] width 44 height 17
click at [1245, 390] on input "12.99" at bounding box center [1227, 391] width 44 height 17
type input "13"
click at [1245, 390] on input "13" at bounding box center [1227, 391] width 44 height 17
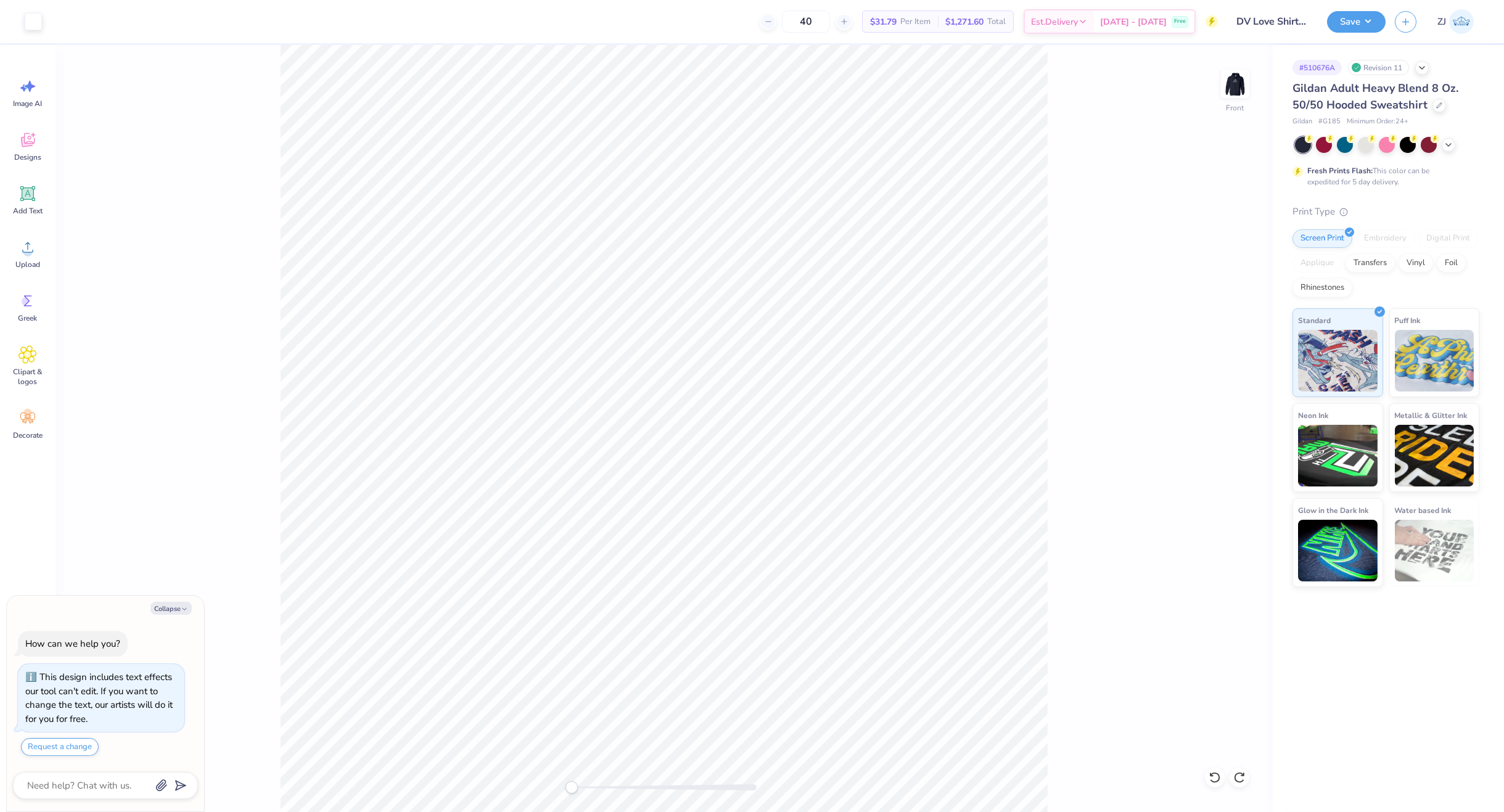
type textarea "x"
drag, startPoint x: 1223, startPoint y: 417, endPoint x: 1243, endPoint y: 421, distance: 20.4
click at [1225, 417] on input "6.04" at bounding box center [1227, 416] width 44 height 17
type input "6"
click at [1369, 23] on button "Save" at bounding box center [1356, 20] width 59 height 22
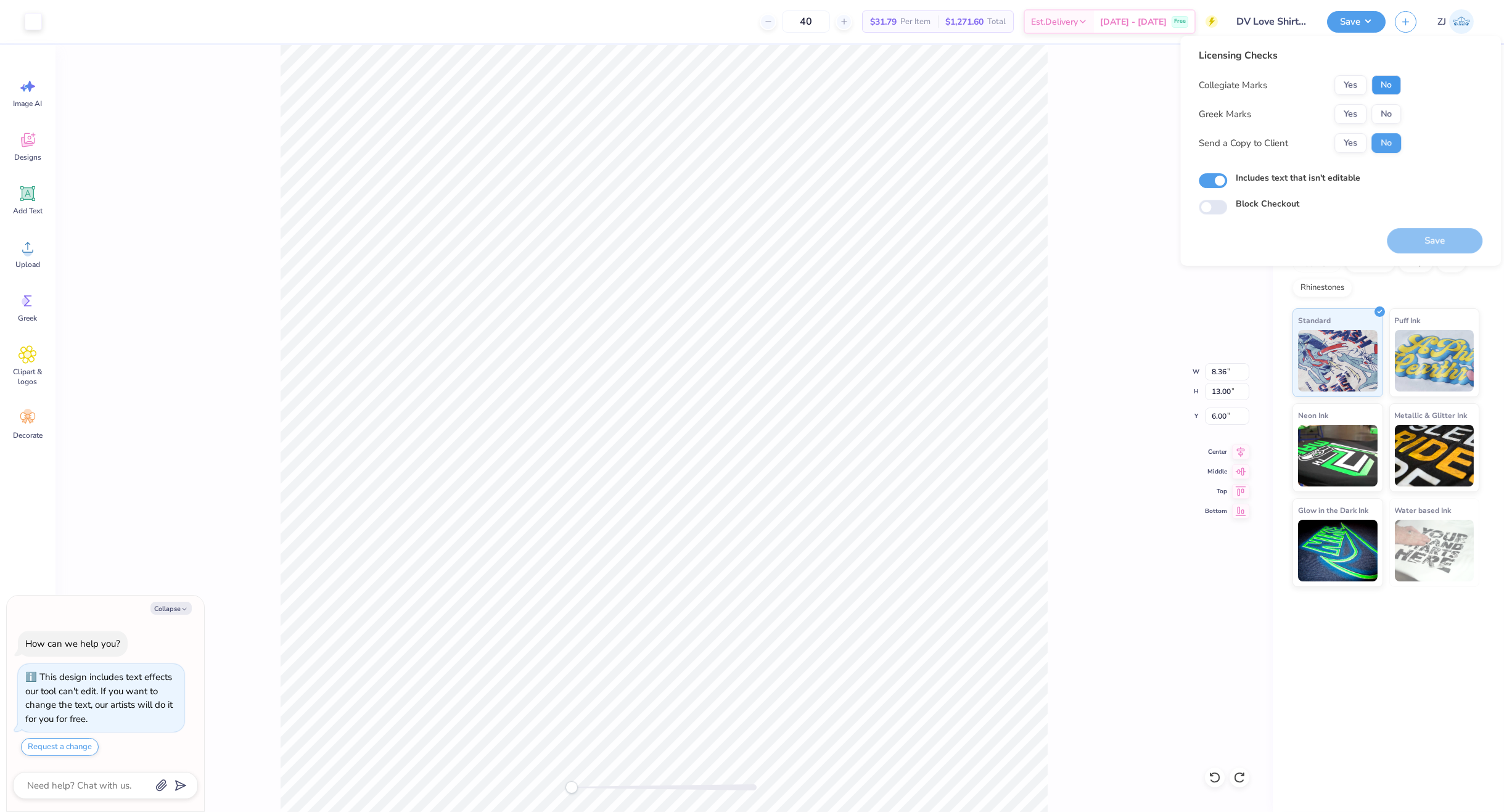
click at [1388, 85] on button "No" at bounding box center [1386, 85] width 29 height 20
click at [1384, 112] on button "No" at bounding box center [1386, 114] width 29 height 20
click at [1358, 133] on button "Yes" at bounding box center [1351, 143] width 32 height 20
click at [1426, 247] on button "Save" at bounding box center [1434, 240] width 95 height 25
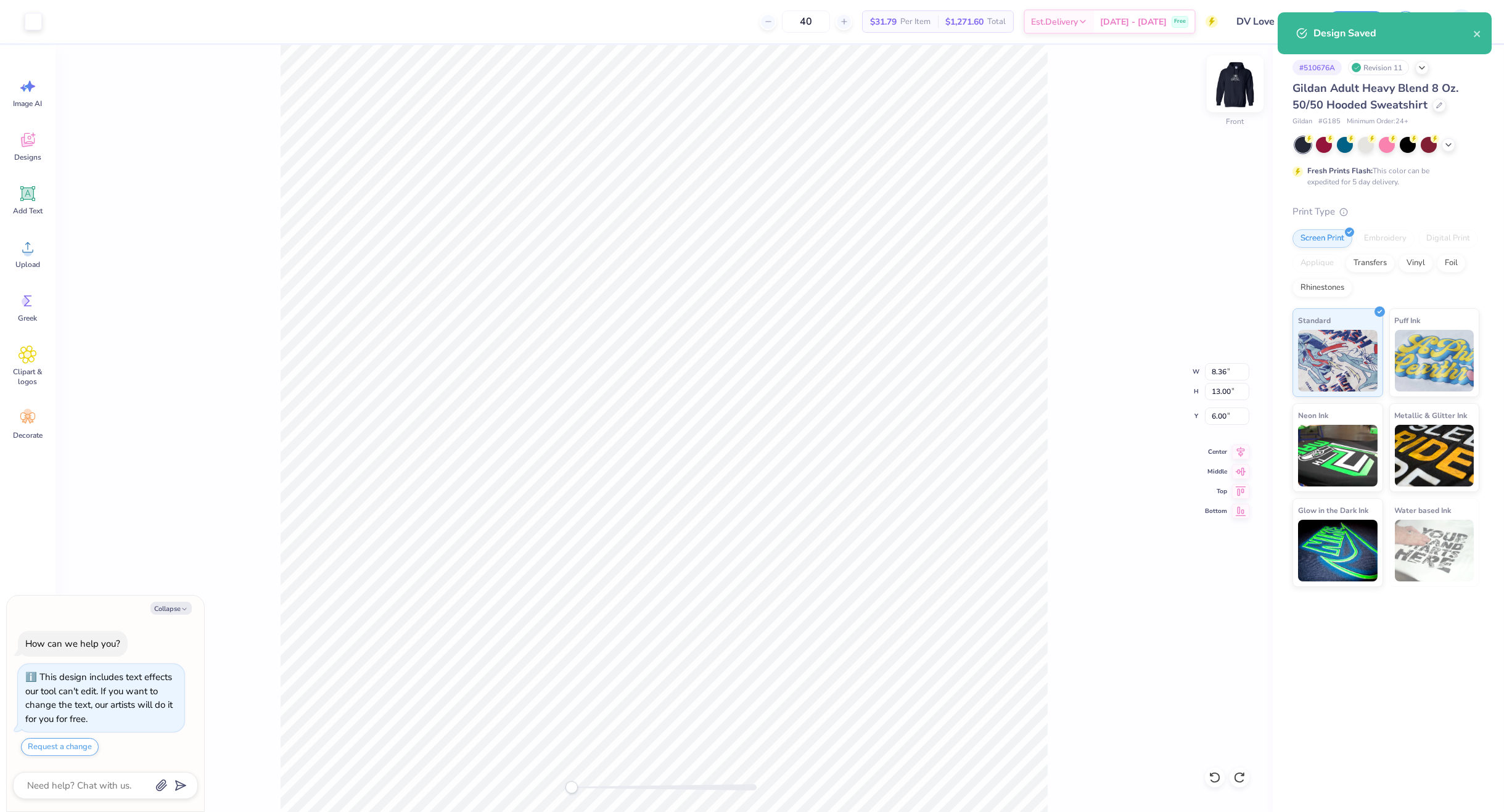
click at [1234, 80] on img at bounding box center [1235, 84] width 49 height 49
type textarea "x"
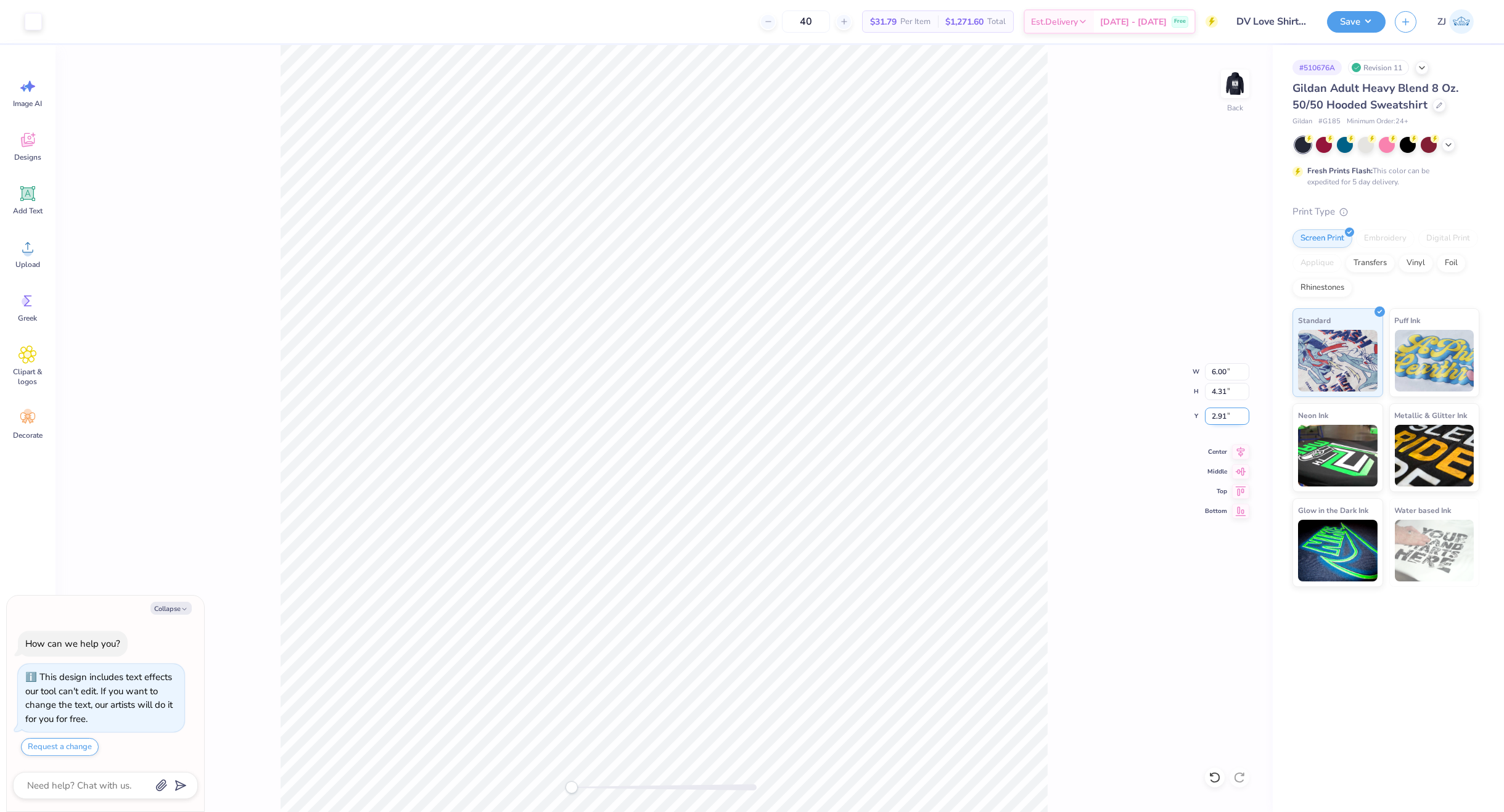
click at [1221, 412] on input "2.91" at bounding box center [1227, 416] width 44 height 17
type input "3"
click at [1353, 20] on button "Save" at bounding box center [1356, 20] width 59 height 22
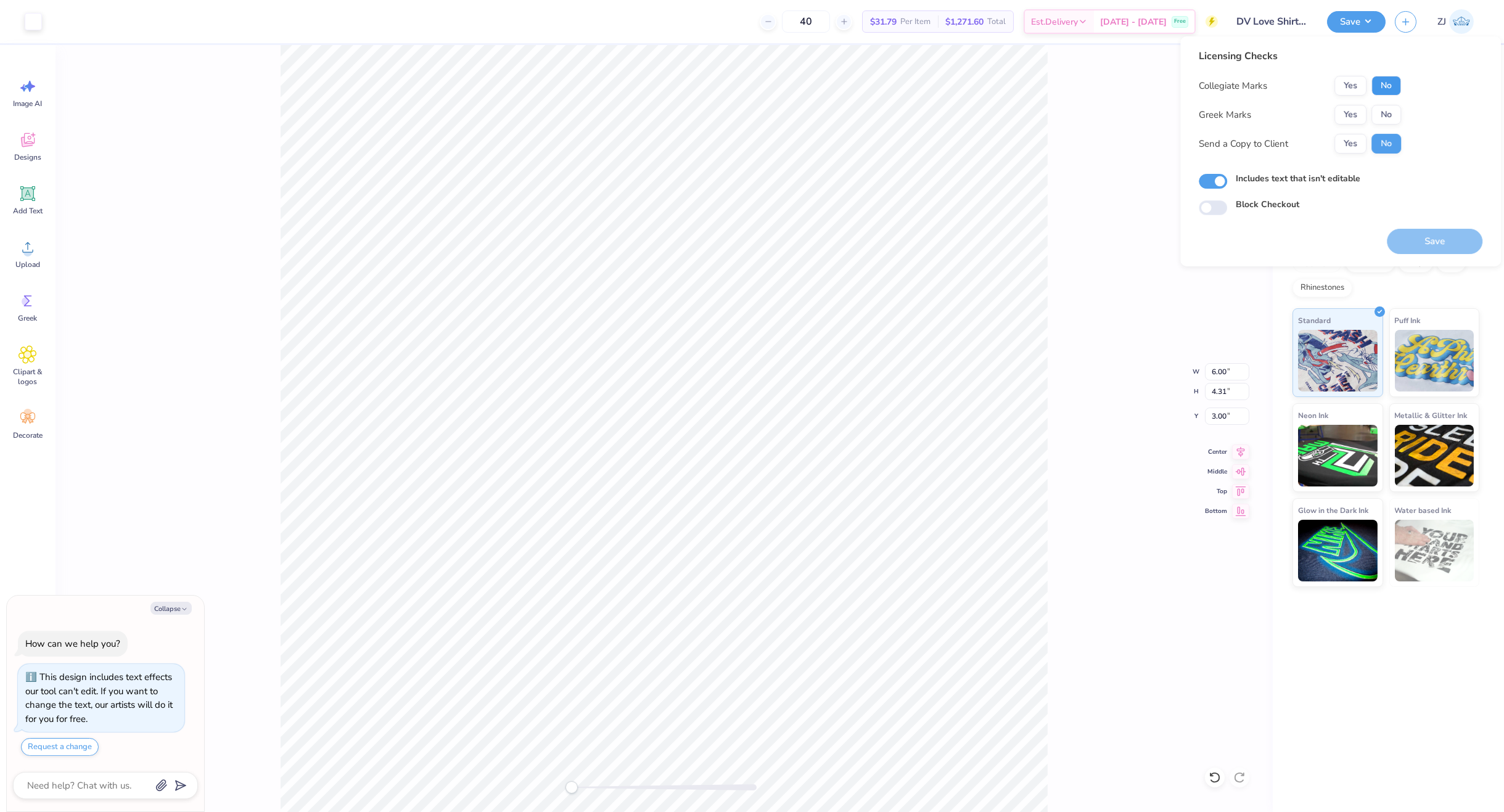
click at [1394, 82] on button "No" at bounding box center [1386, 86] width 29 height 20
click at [1394, 111] on button "No" at bounding box center [1386, 115] width 29 height 20
drag, startPoint x: 1414, startPoint y: 222, endPoint x: 1418, endPoint y: 237, distance: 15.5
click at [1415, 224] on div "Save" at bounding box center [1434, 234] width 95 height 39
drag, startPoint x: 1418, startPoint y: 237, endPoint x: 1347, endPoint y: 244, distance: 71.3
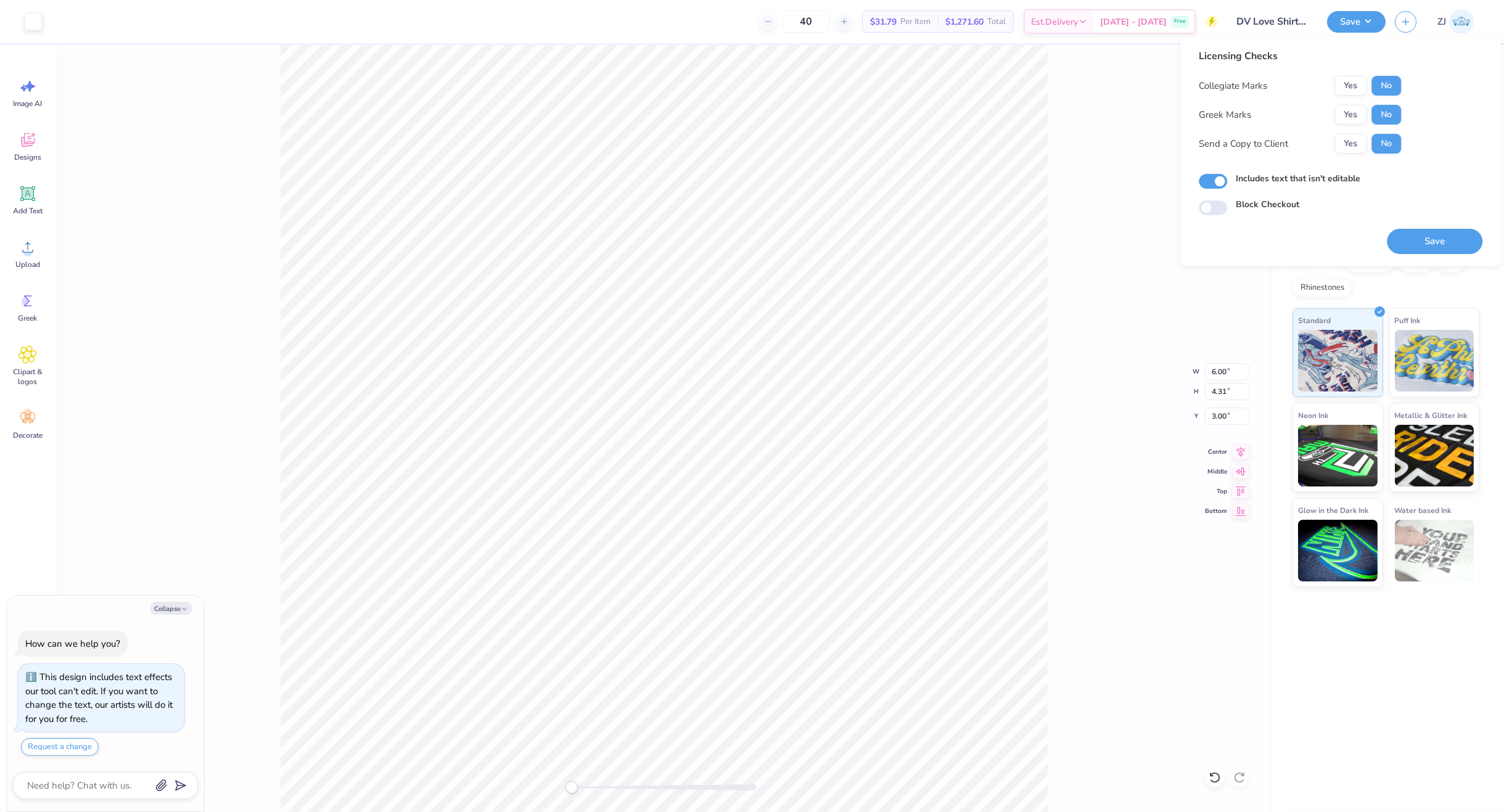
click at [1417, 237] on button "Save" at bounding box center [1434, 241] width 95 height 25
type textarea "x"
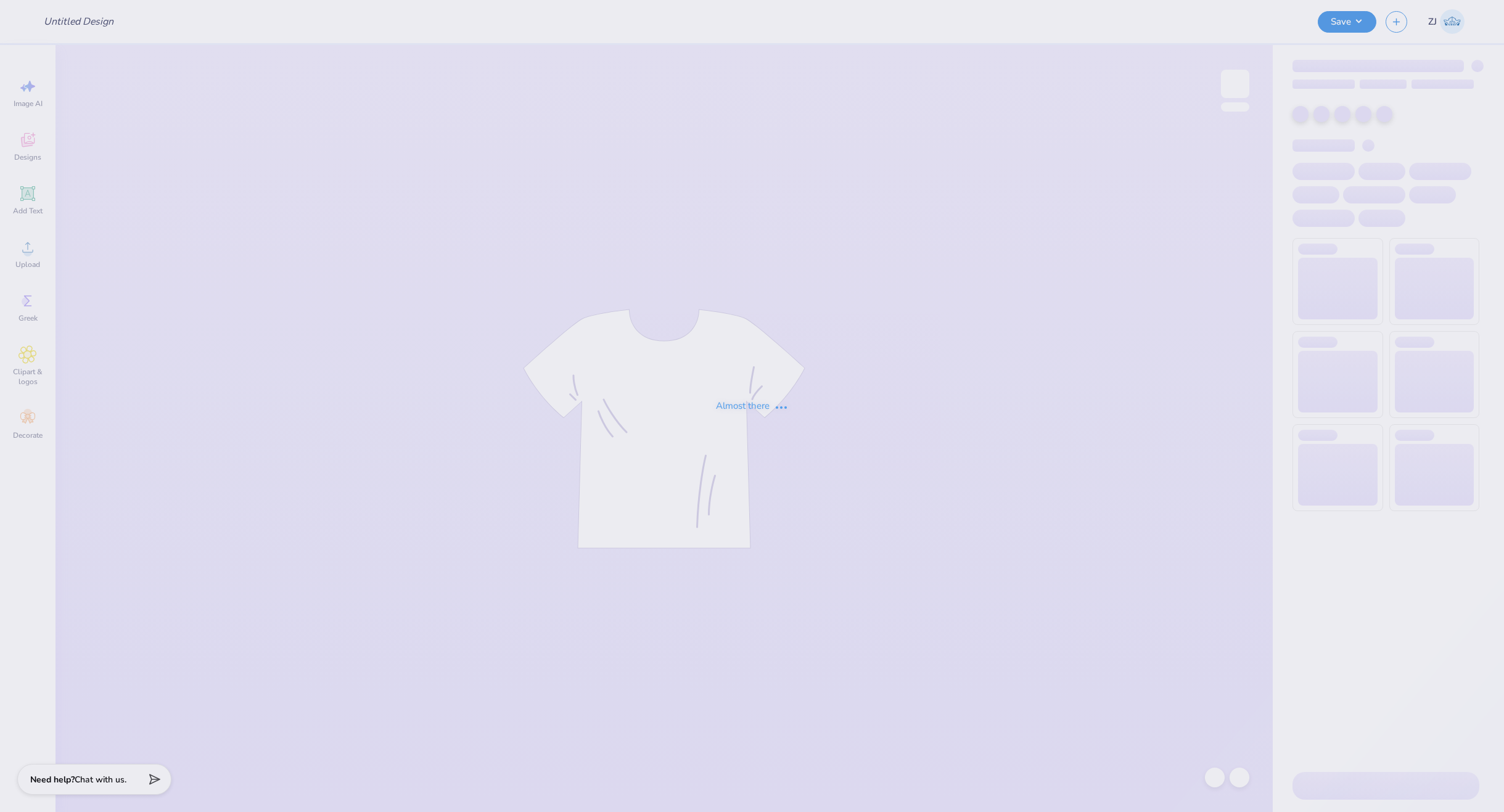
type input "CMP 2026 Swag - Playa Luna"
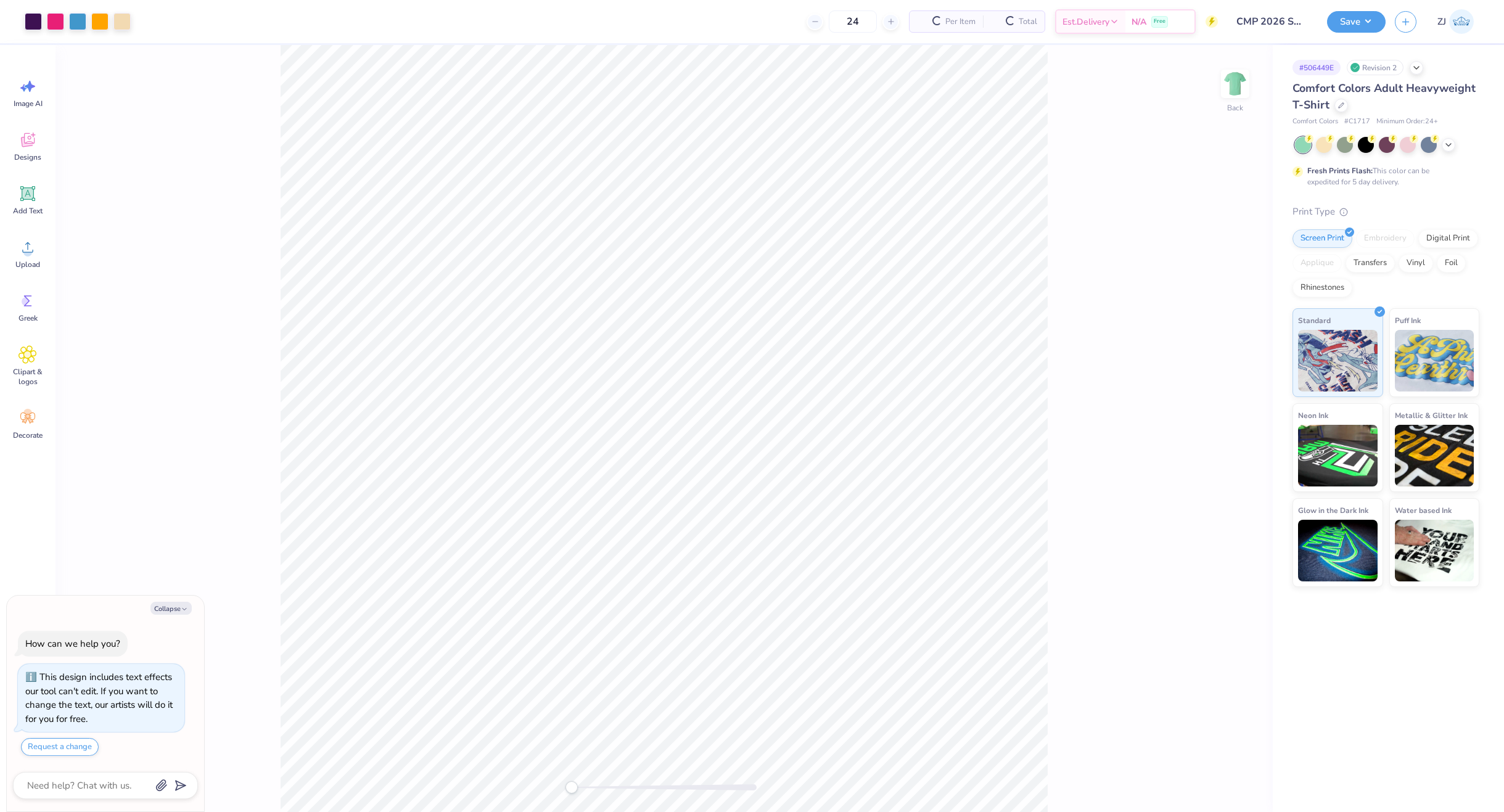
type textarea "x"
